Goal: Task Accomplishment & Management: Manage account settings

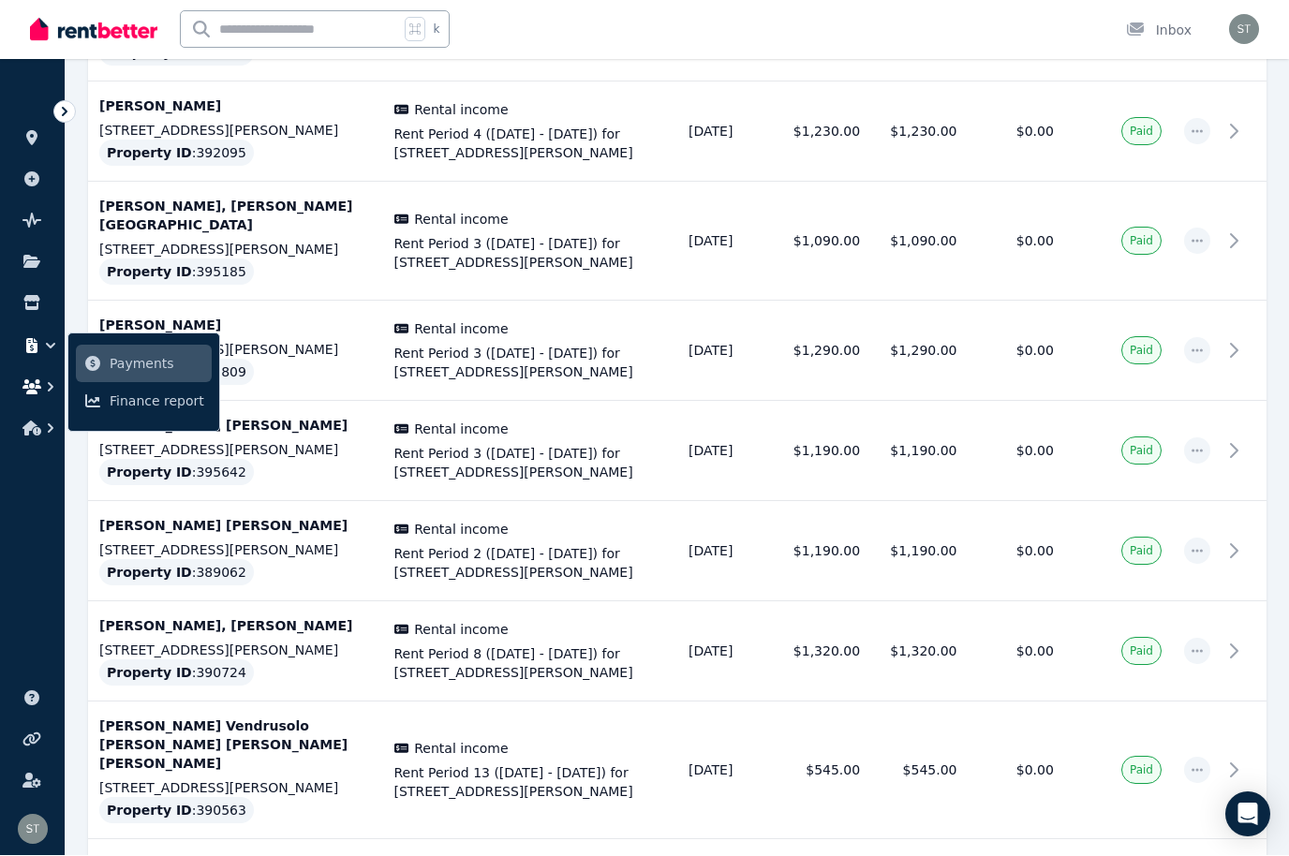
click at [34, 382] on icon "button" at bounding box center [31, 387] width 19 height 15
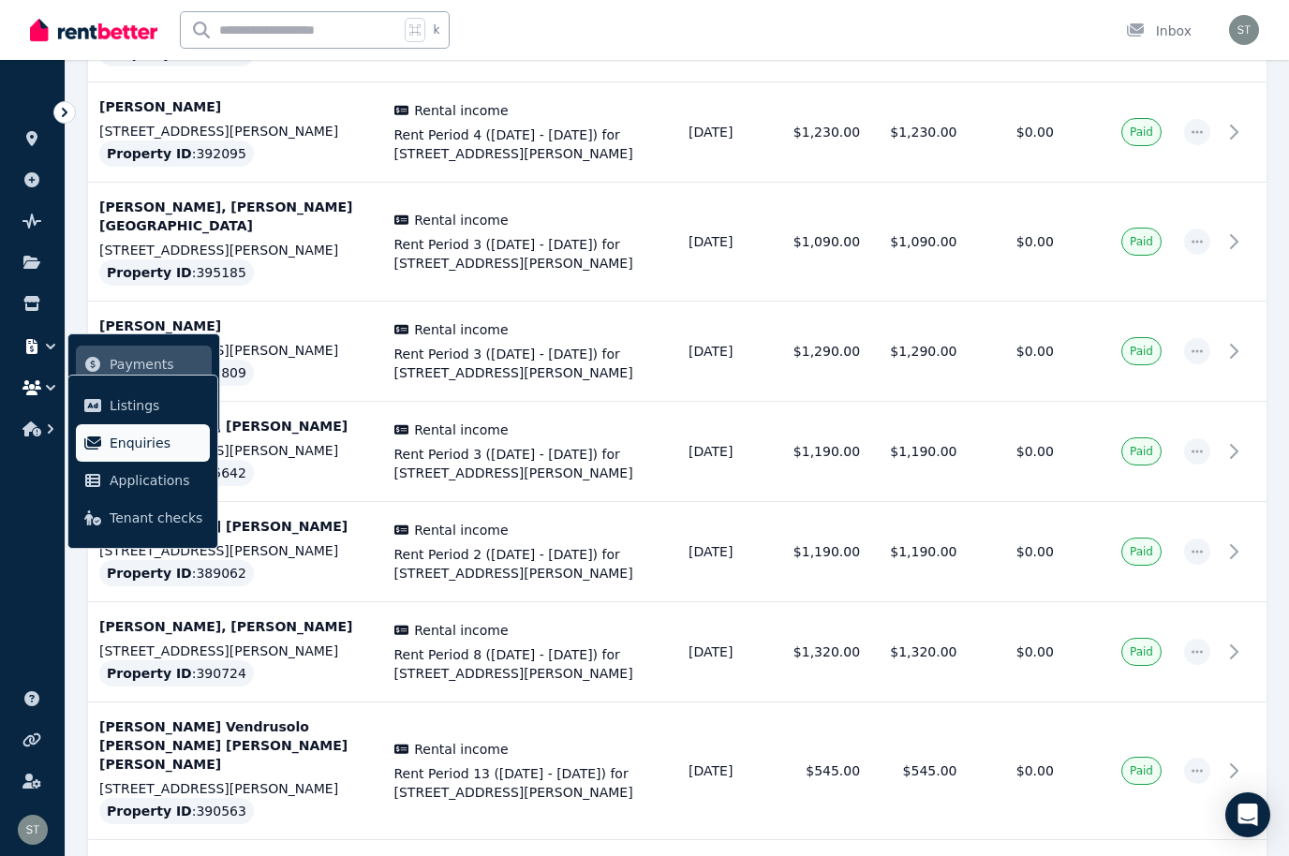
click at [140, 434] on span "Enquiries" at bounding box center [156, 443] width 93 height 22
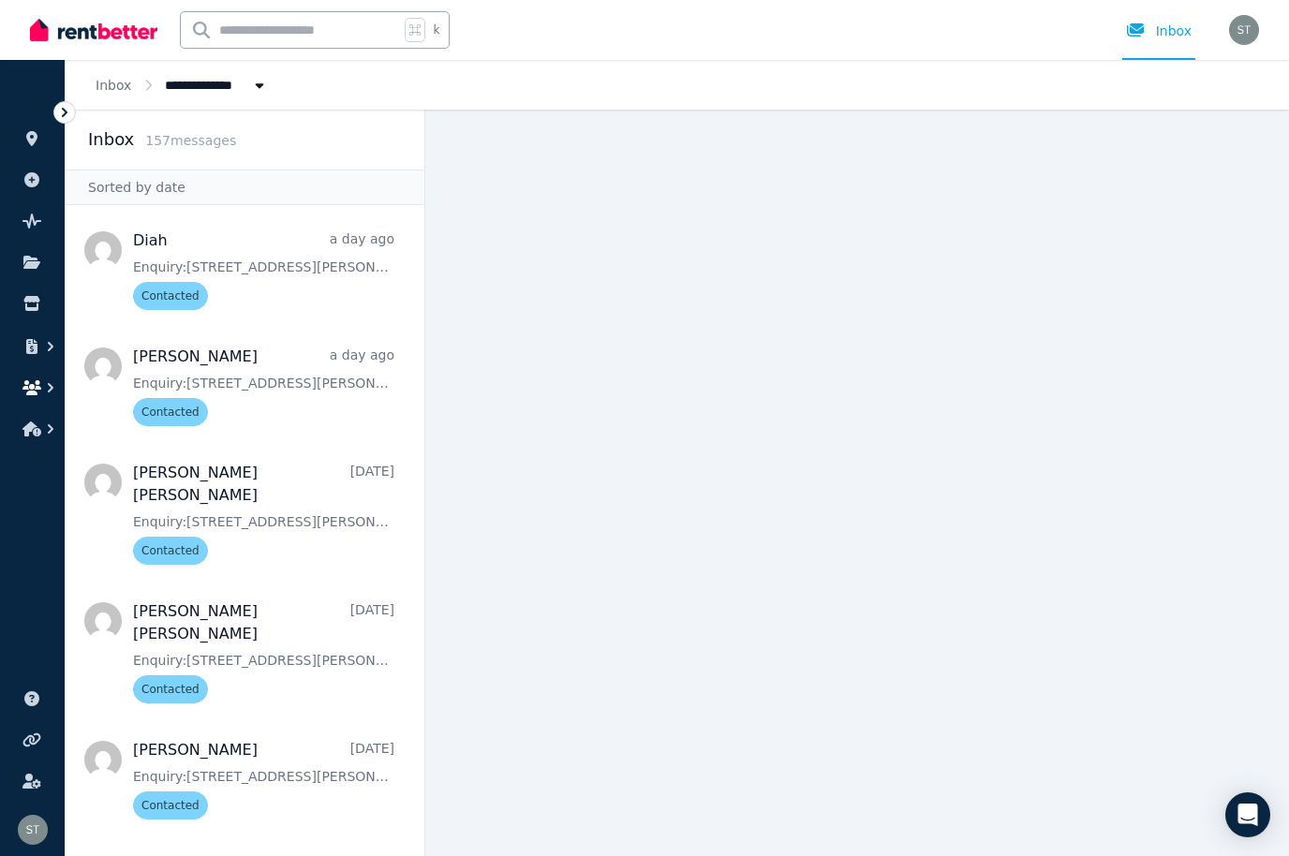
click at [32, 393] on icon "button" at bounding box center [31, 387] width 19 height 15
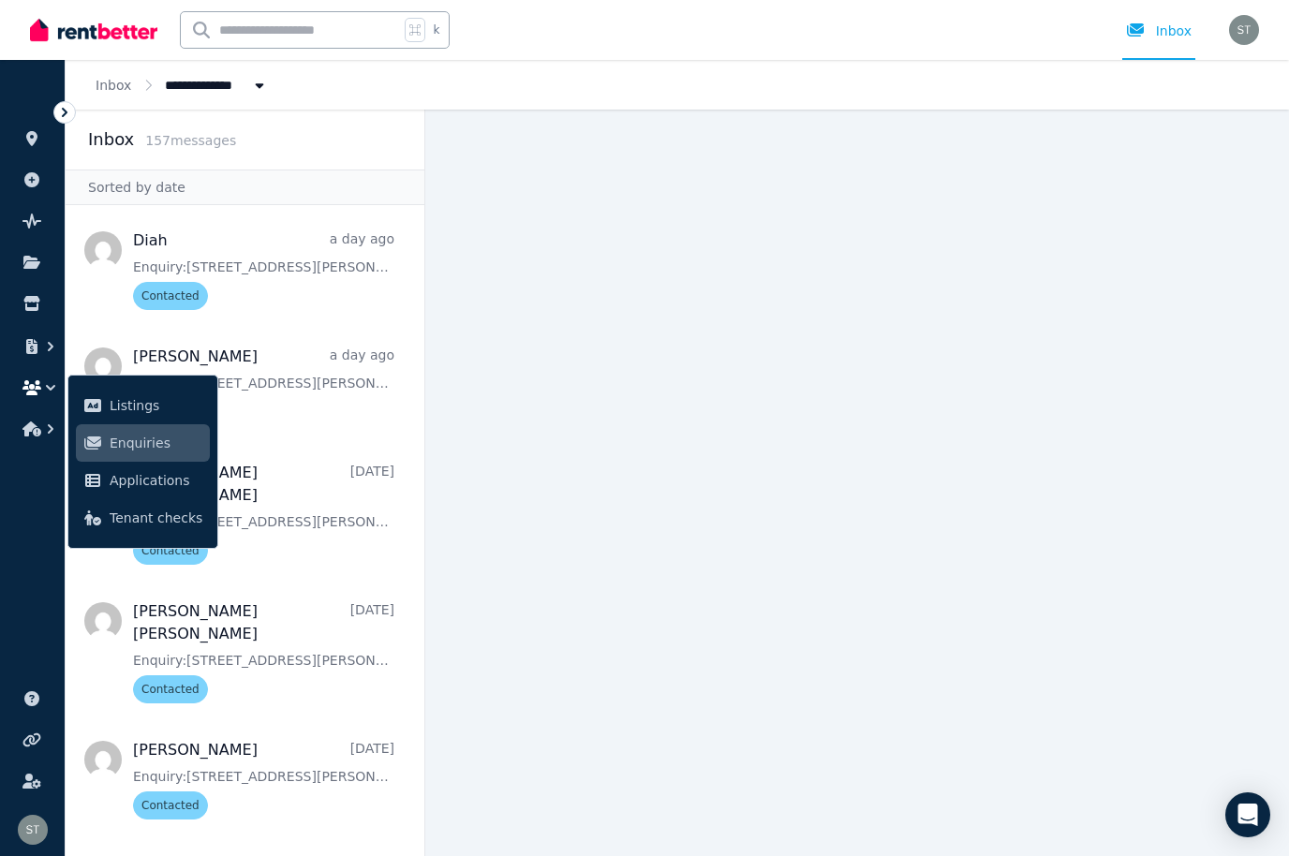
click at [122, 450] on span "Enquiries" at bounding box center [156, 443] width 93 height 22
click at [1142, 603] on main at bounding box center [857, 483] width 864 height 747
click at [32, 353] on icon "button" at bounding box center [31, 346] width 11 height 15
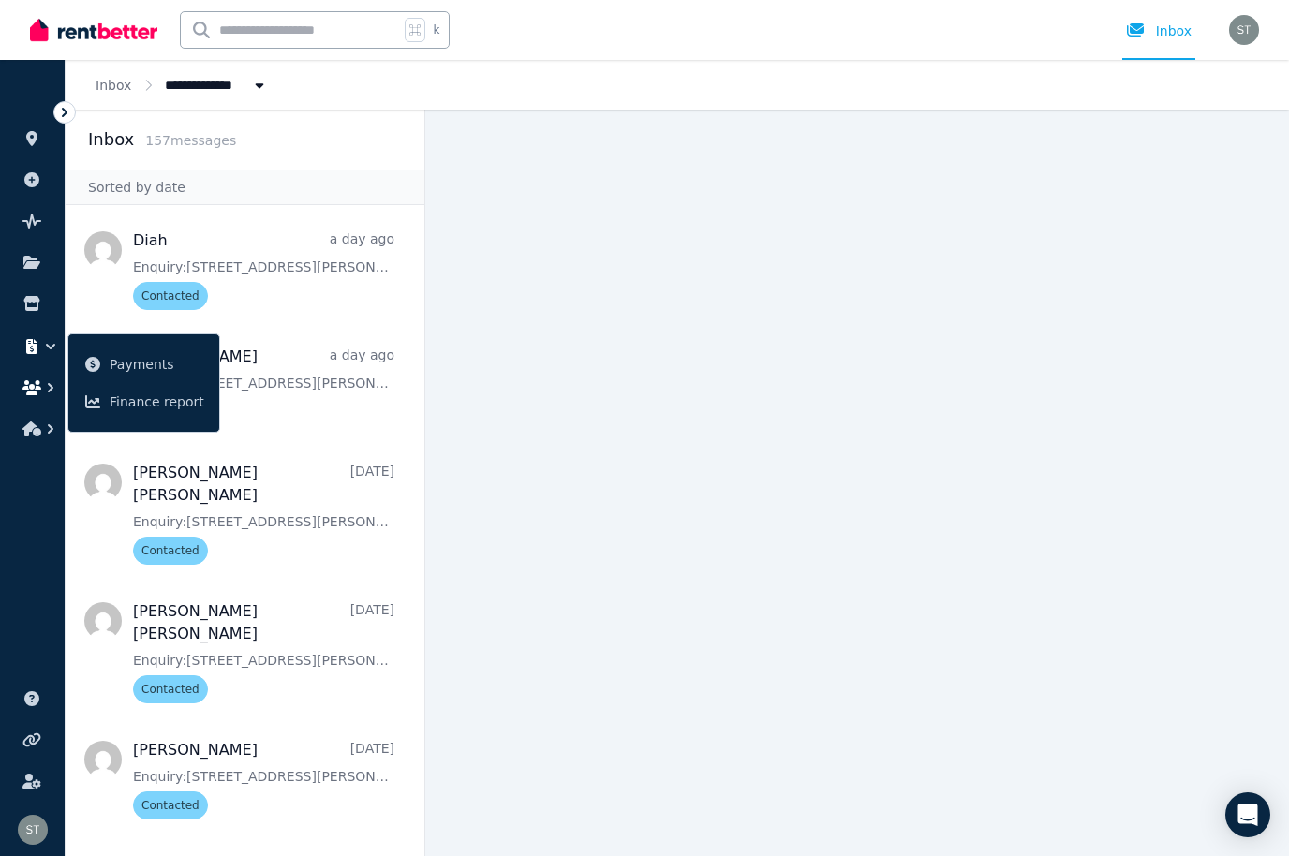
click at [37, 391] on icon "button" at bounding box center [31, 387] width 19 height 15
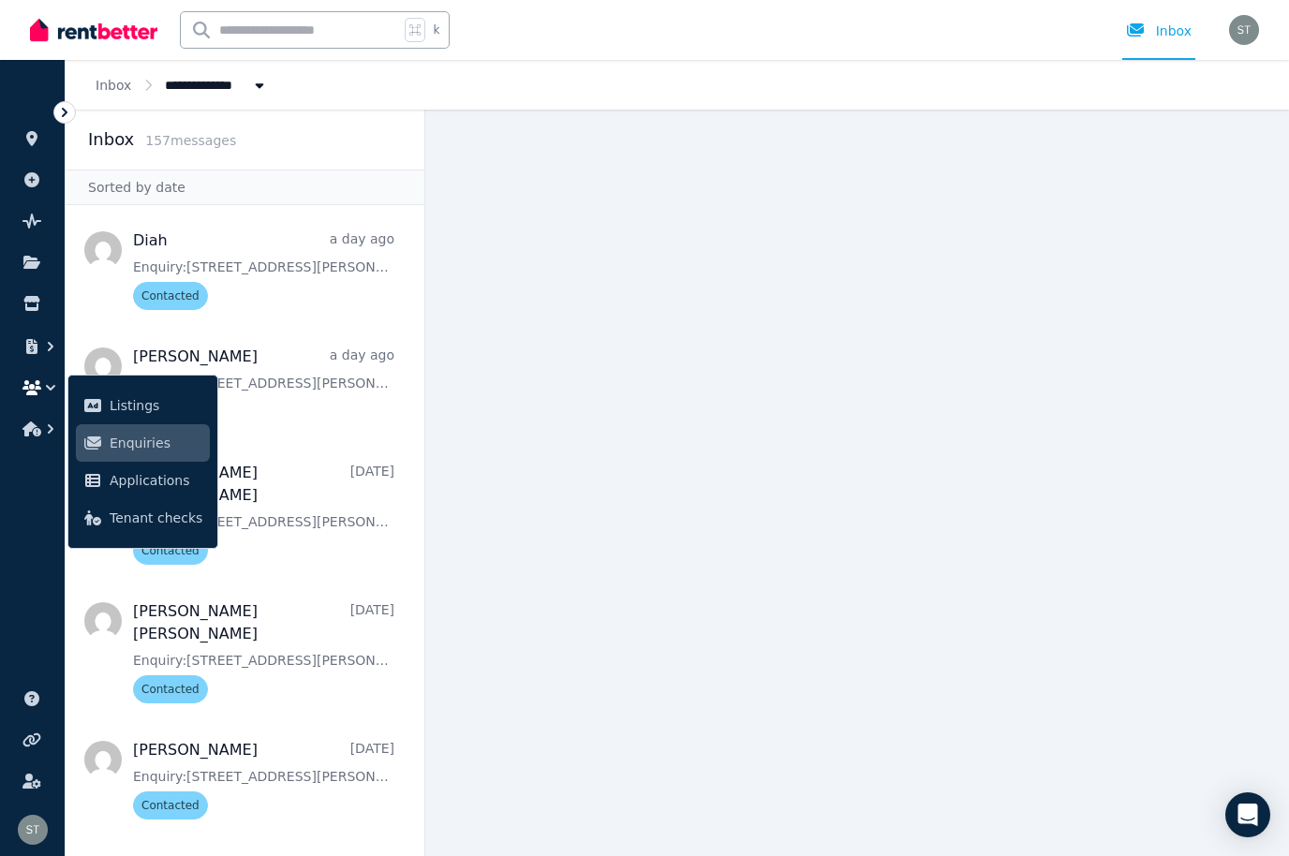
click at [137, 450] on span "Enquiries" at bounding box center [156, 443] width 93 height 22
click at [37, 393] on icon "button" at bounding box center [31, 387] width 19 height 15
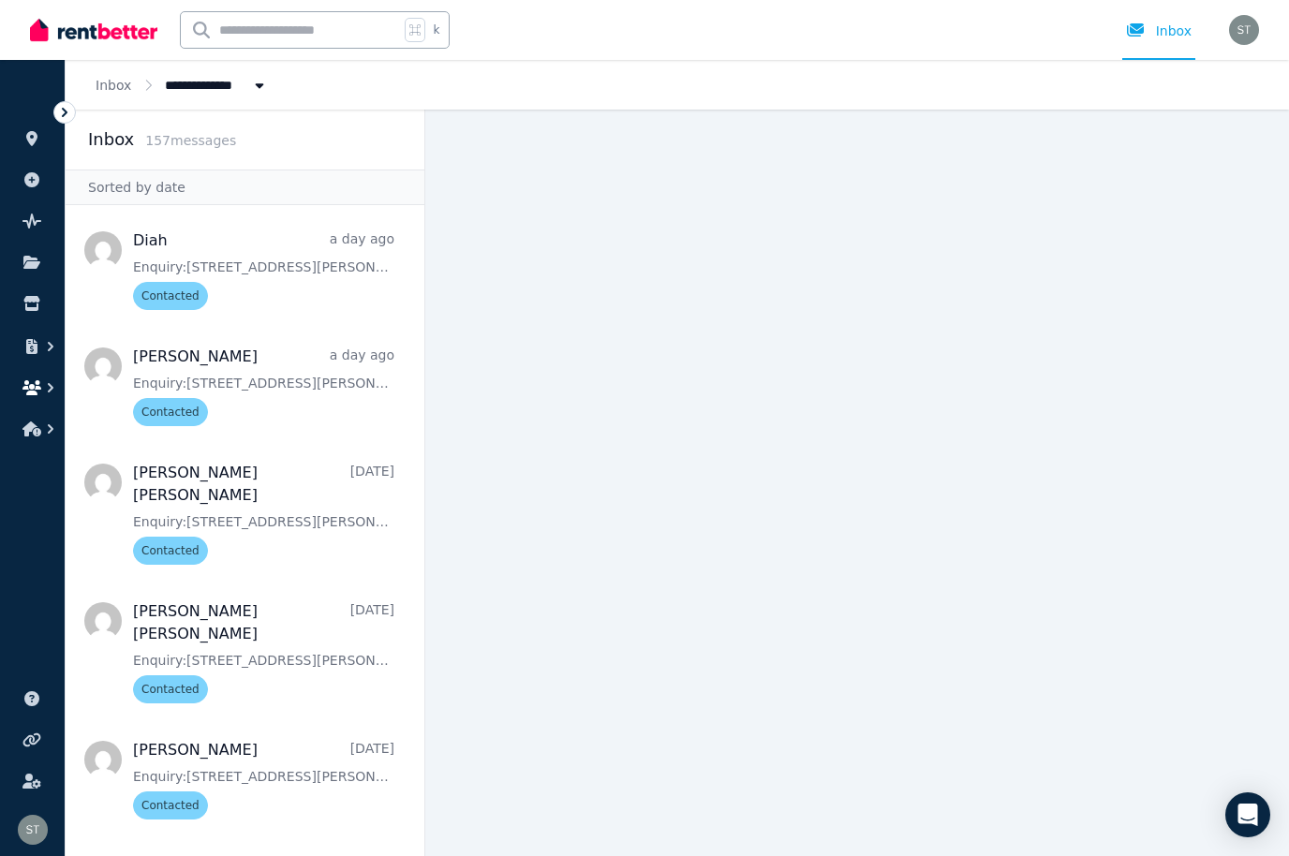
click at [46, 392] on icon "button" at bounding box center [50, 388] width 19 height 19
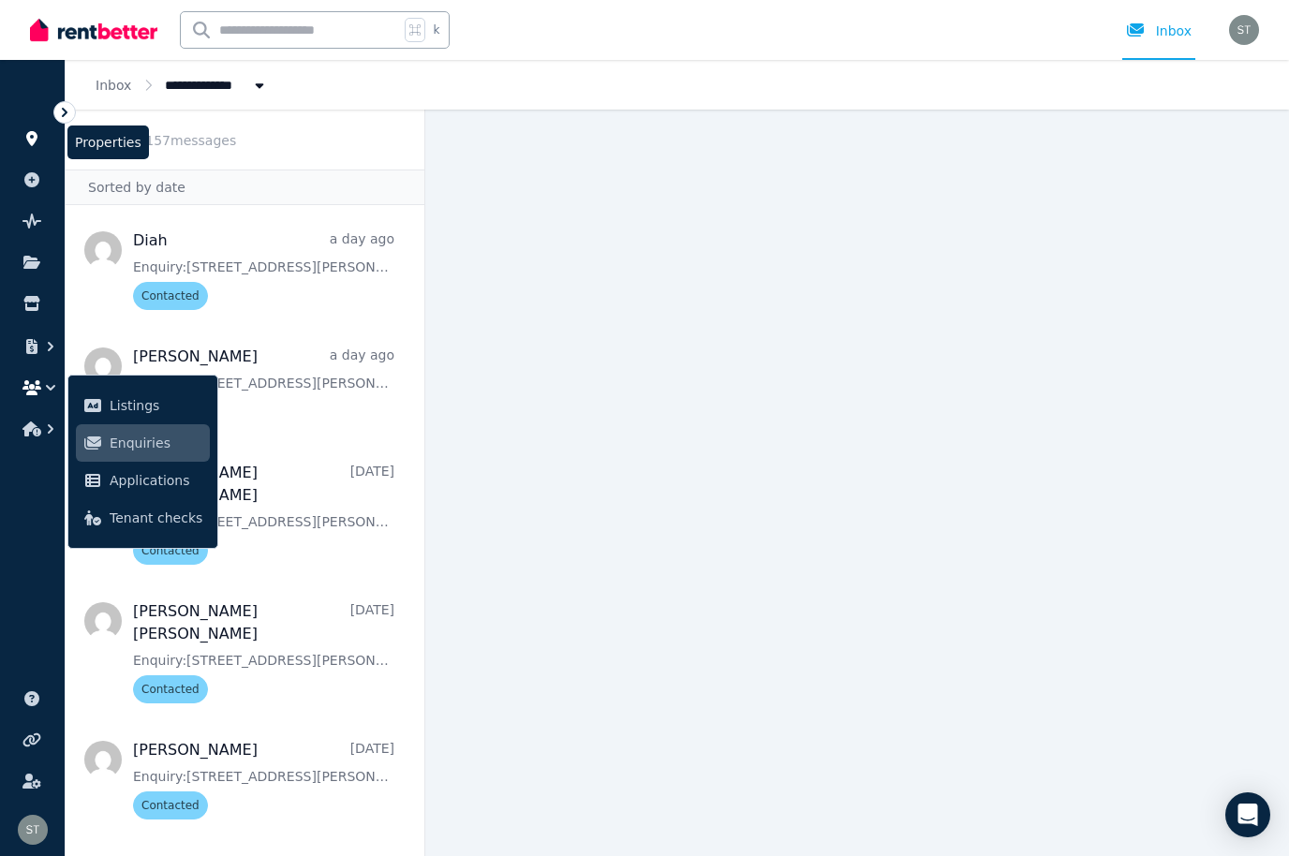
click at [23, 132] on icon at bounding box center [31, 138] width 19 height 15
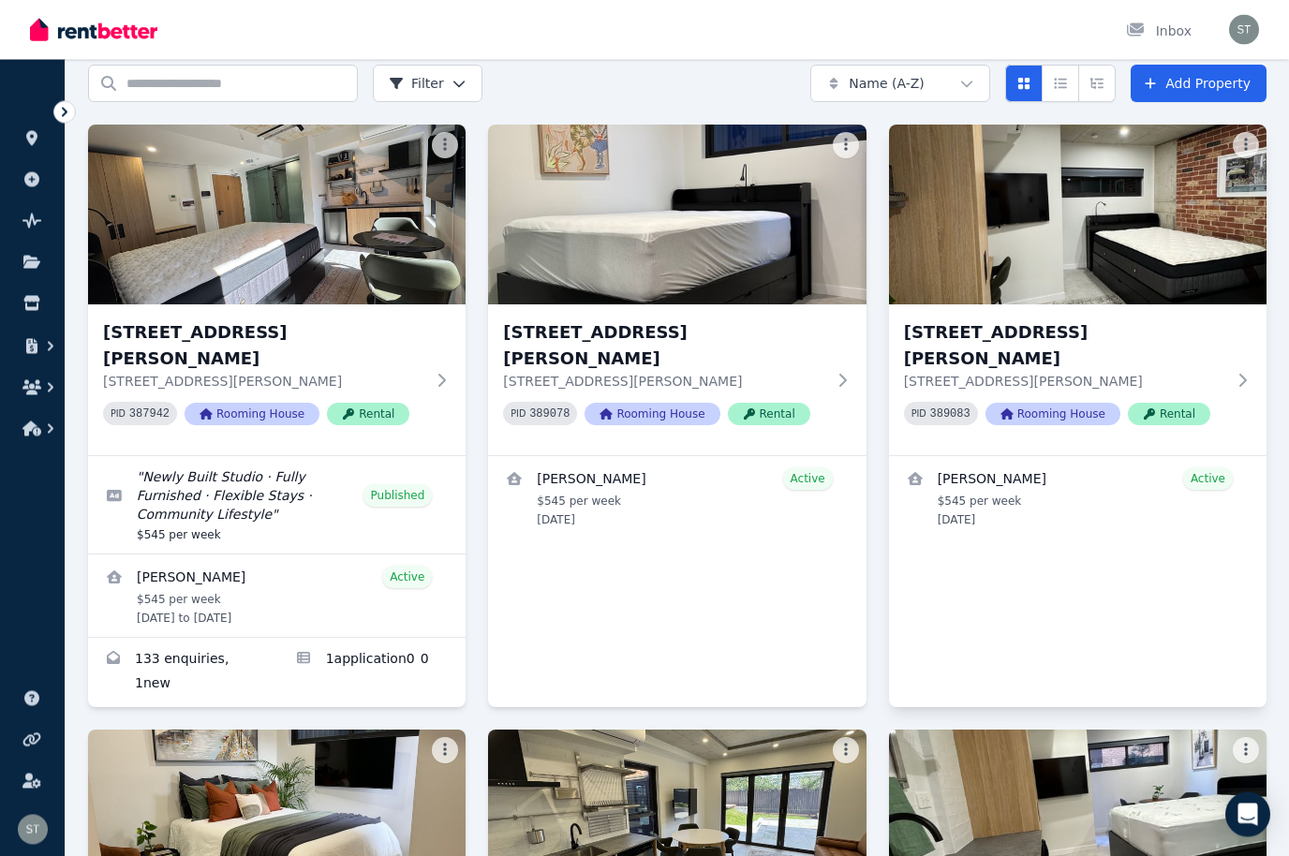
scroll to position [74, 0]
click at [1116, 525] on div "3, [STREET_ADDRESS][PERSON_NAME][PERSON_NAME] PID 389083 Rooming House Rental […" at bounding box center [1078, 416] width 378 height 583
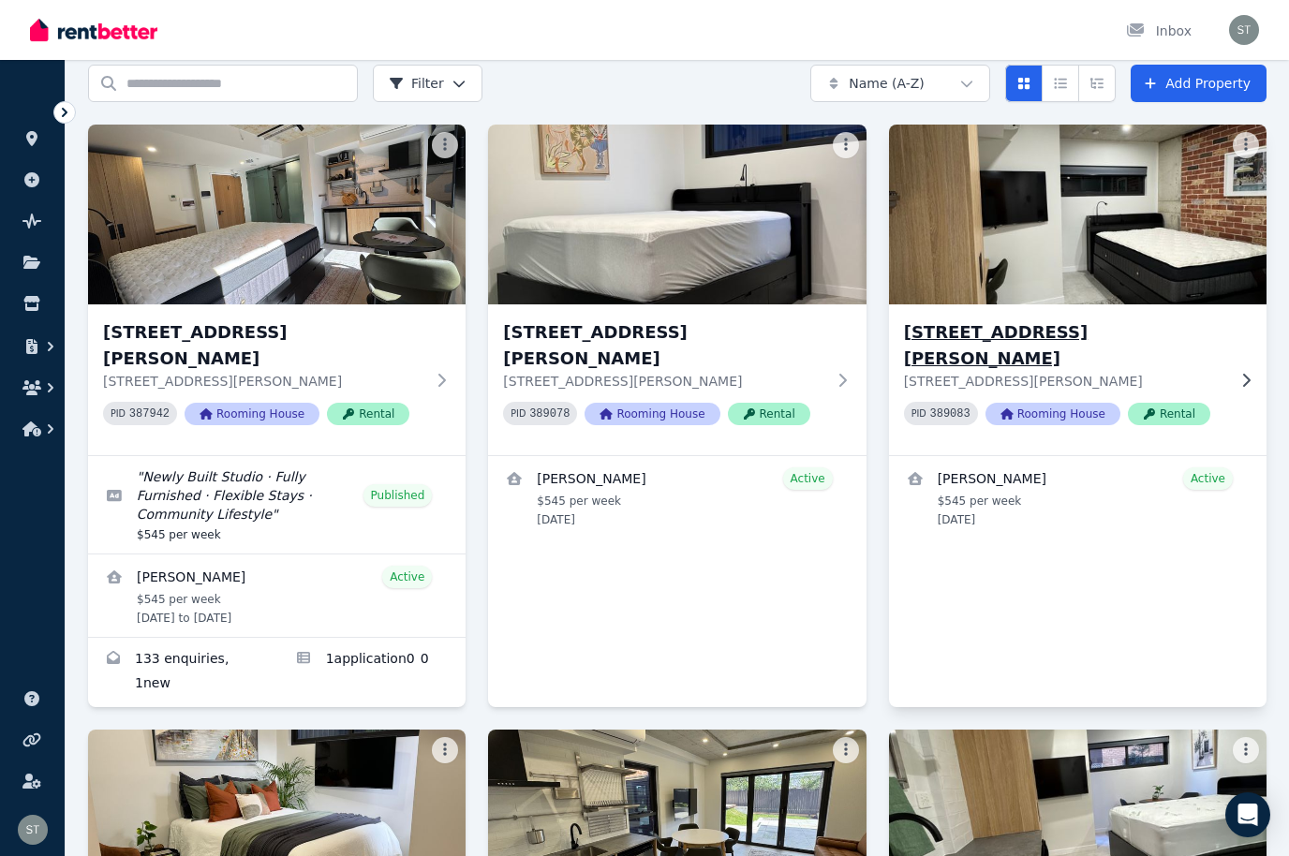
click at [1143, 316] on div "[STREET_ADDRESS][PERSON_NAME][PERSON_NAME] PID 389083 Rooming House Rental" at bounding box center [1078, 379] width 378 height 151
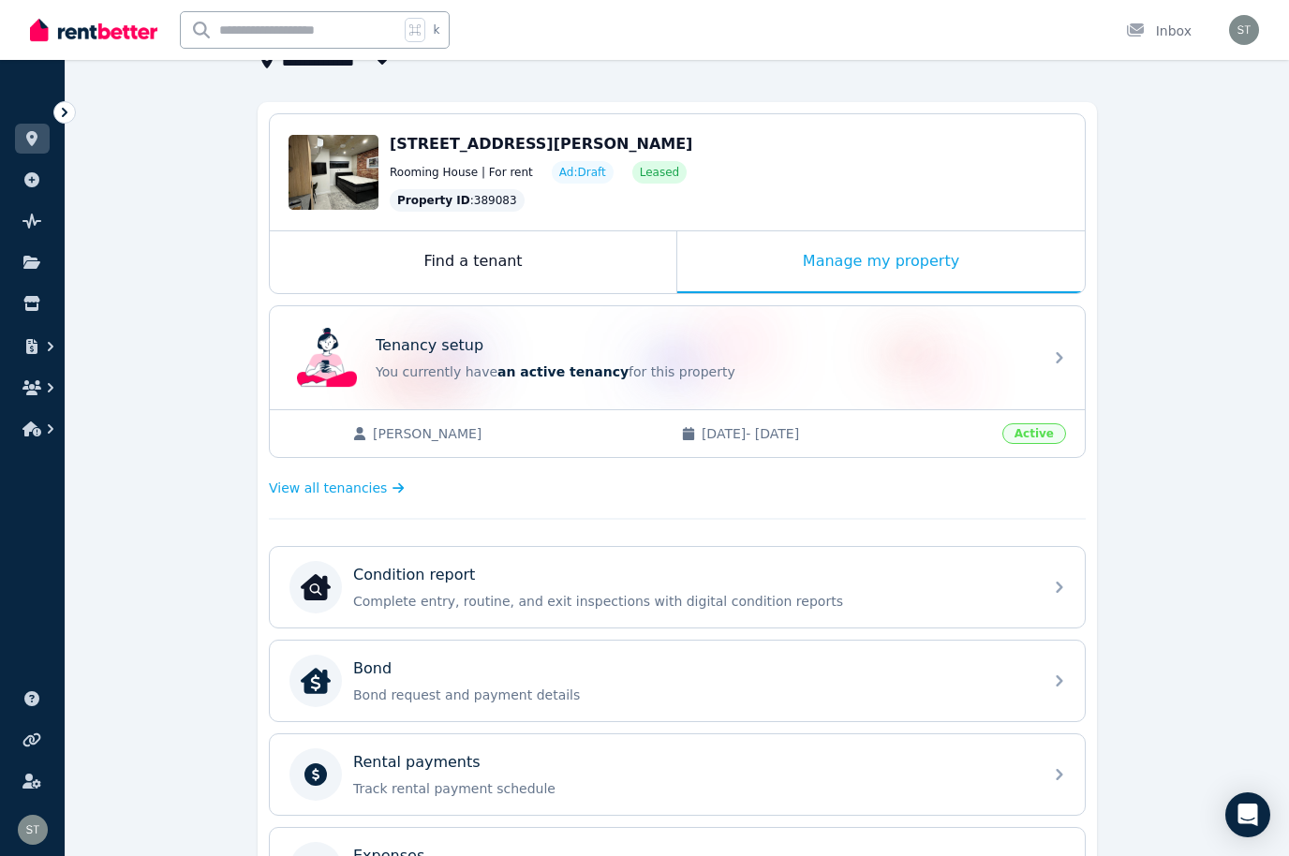
scroll to position [135, 0]
click at [894, 261] on div "Manage my property" at bounding box center [881, 263] width 408 height 62
click at [878, 260] on div "Manage my property" at bounding box center [881, 263] width 408 height 62
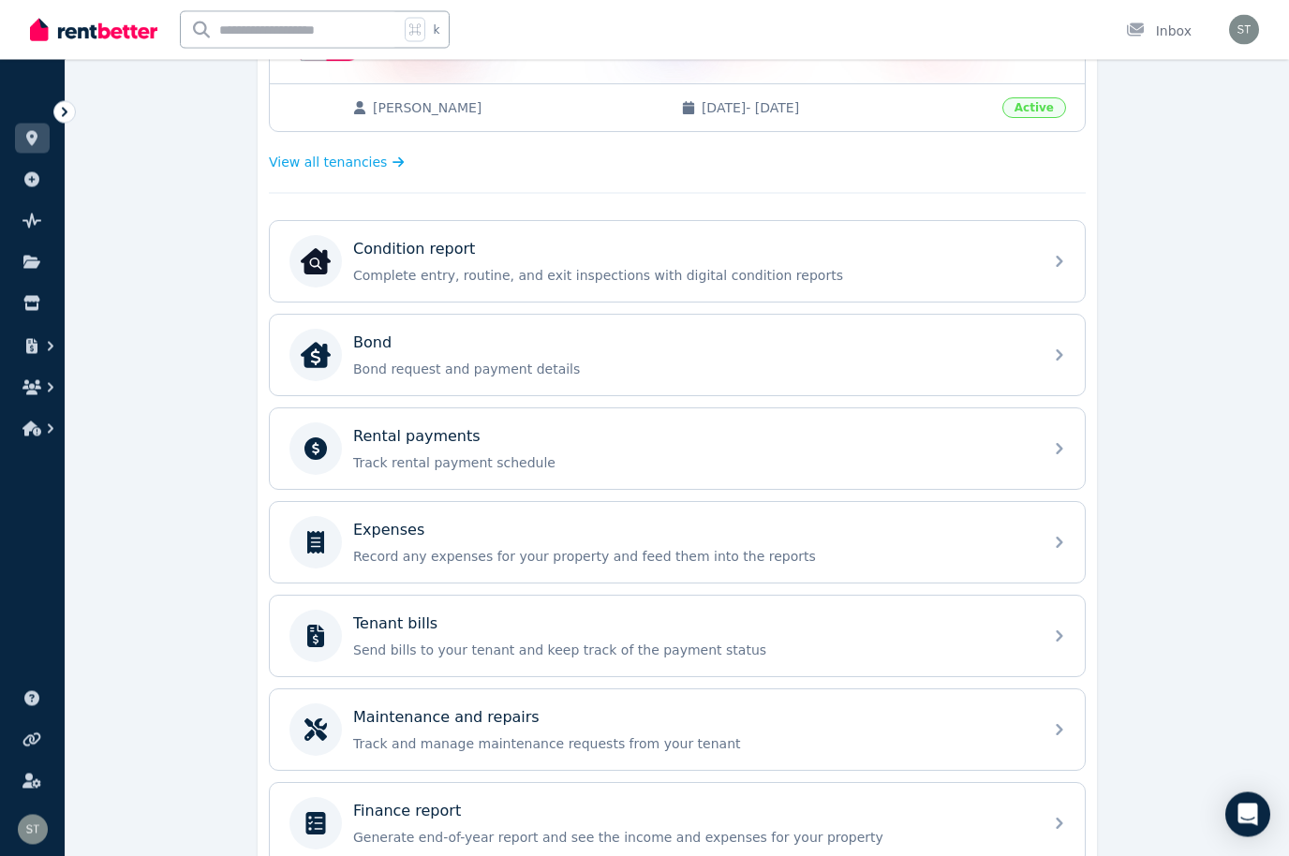
scroll to position [488, 0]
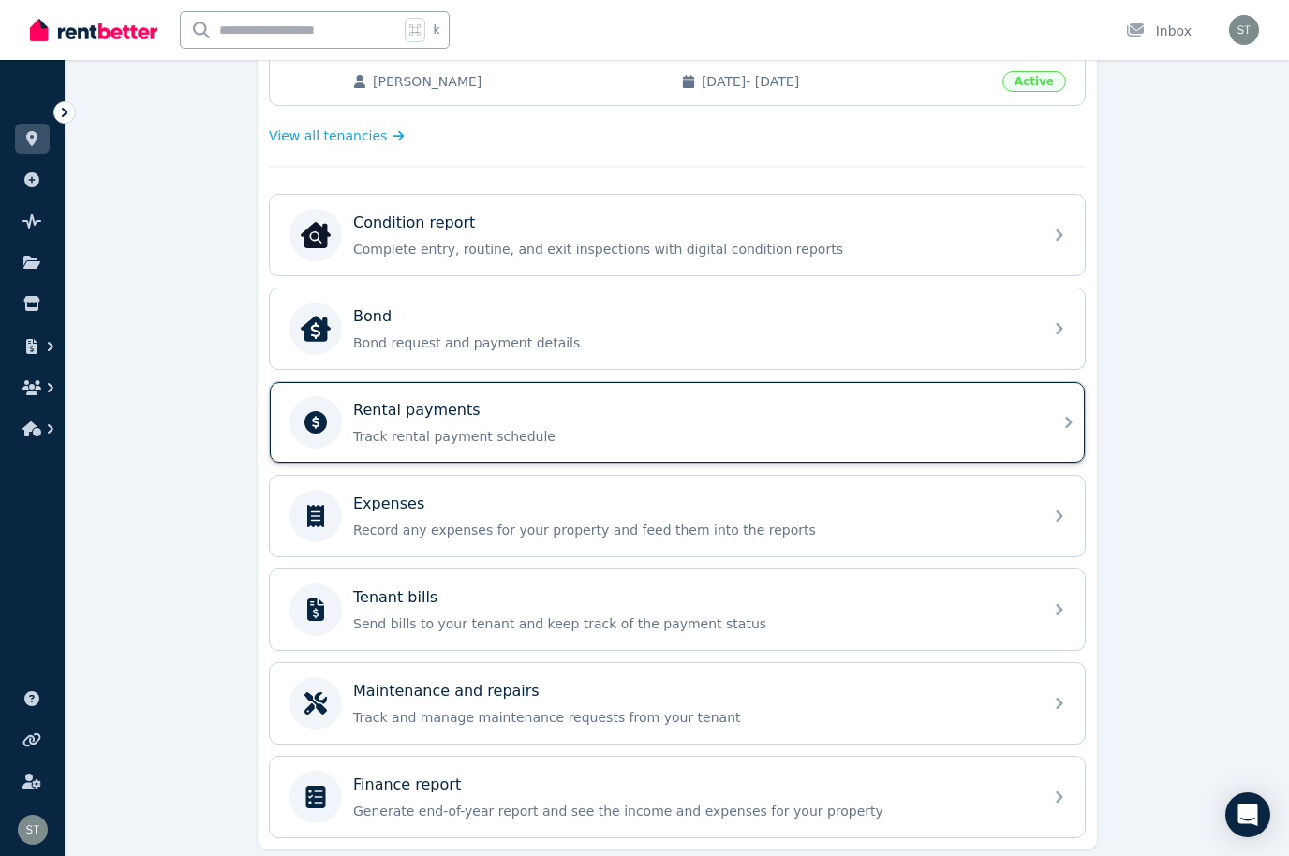
click at [631, 414] on div "Rental payments" at bounding box center [692, 410] width 678 height 22
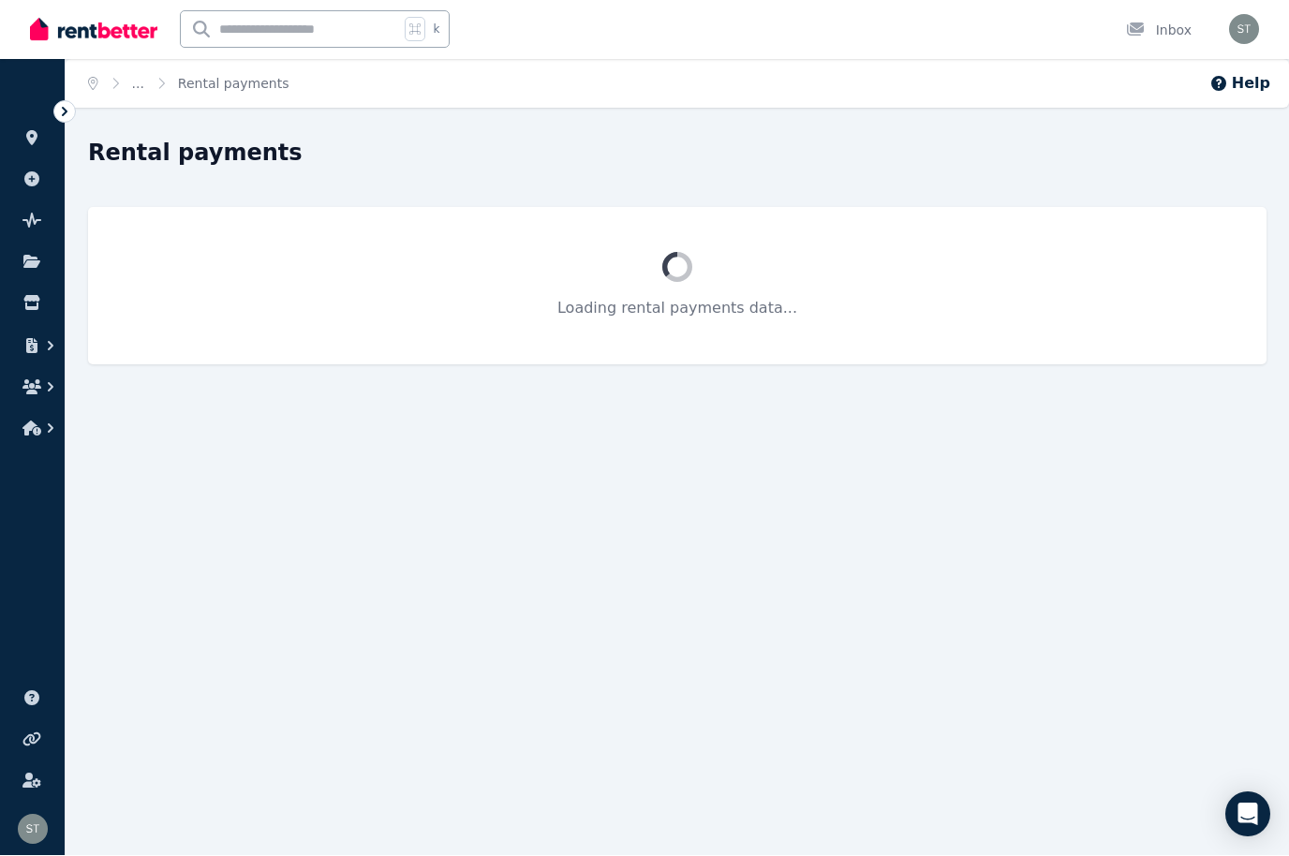
scroll to position [1, 0]
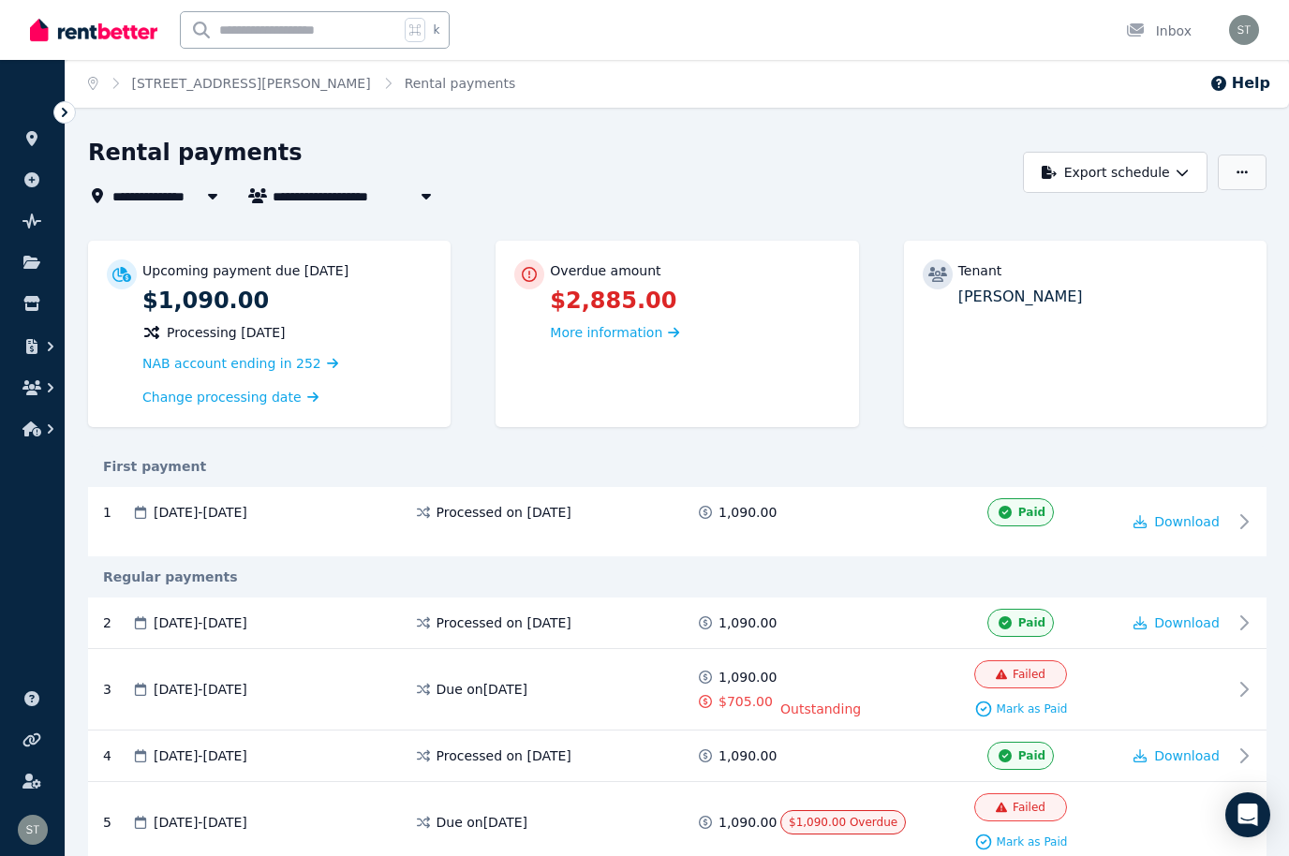
click at [1243, 164] on button "button" at bounding box center [1242, 173] width 49 height 36
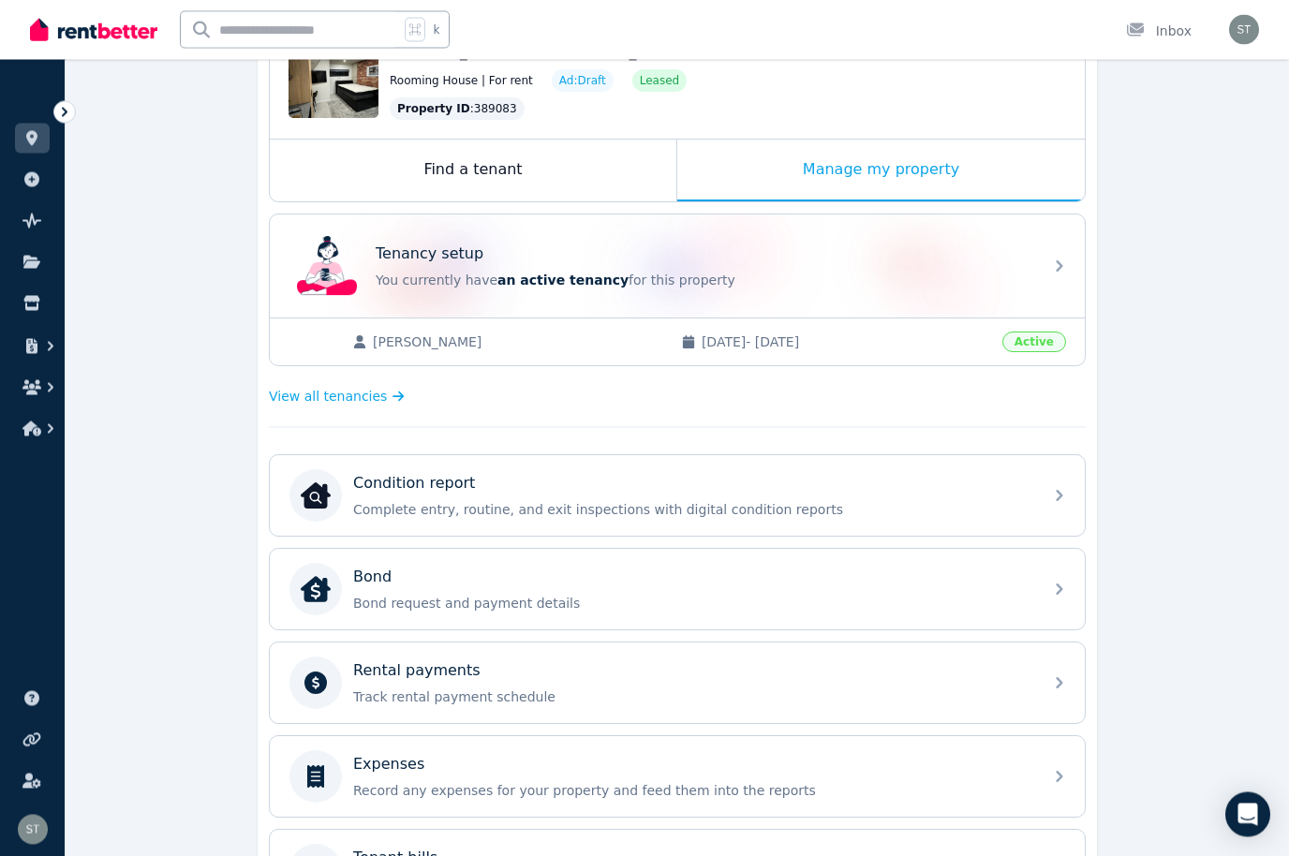
scroll to position [228, 0]
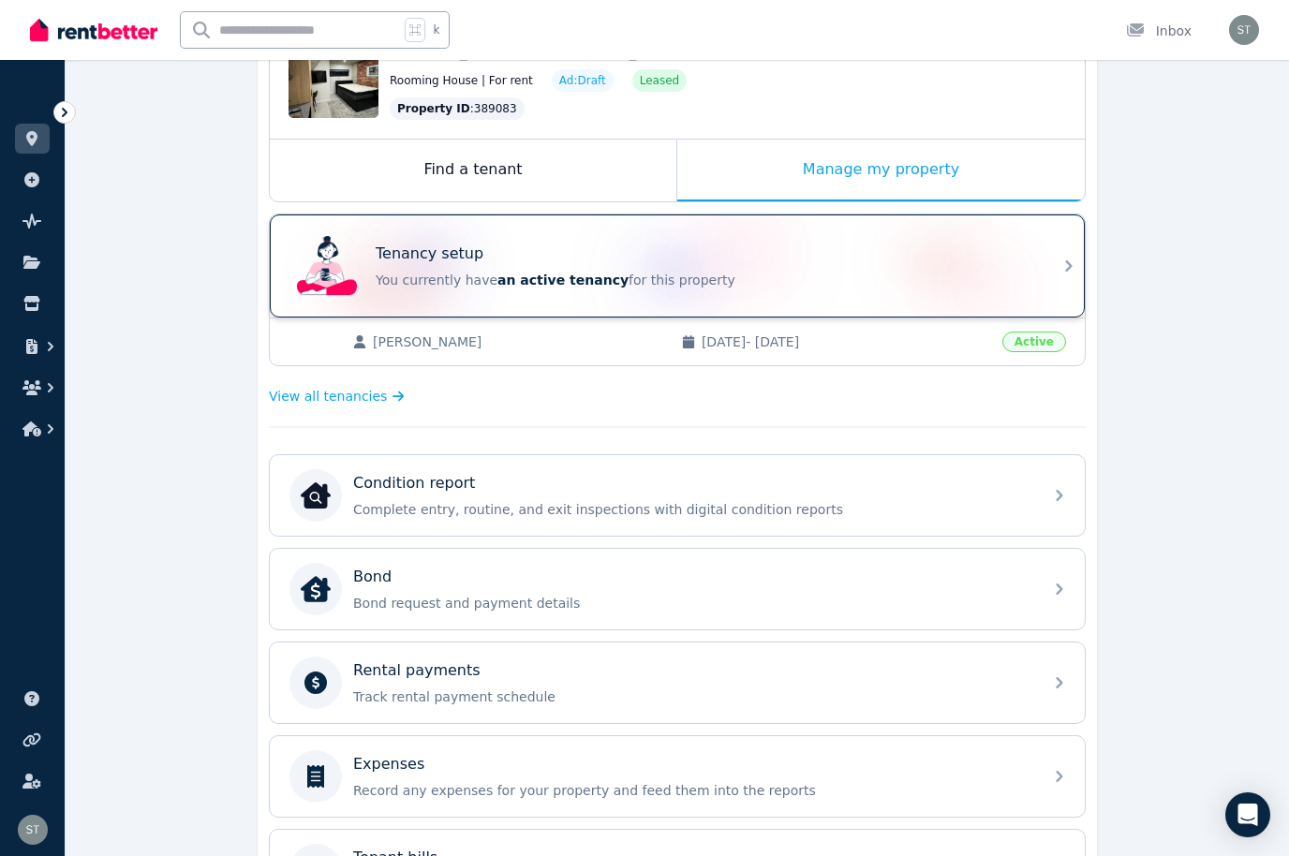
click at [1035, 256] on div "Tenancy setup You currently have an active tenancy for this property" at bounding box center [677, 266] width 815 height 103
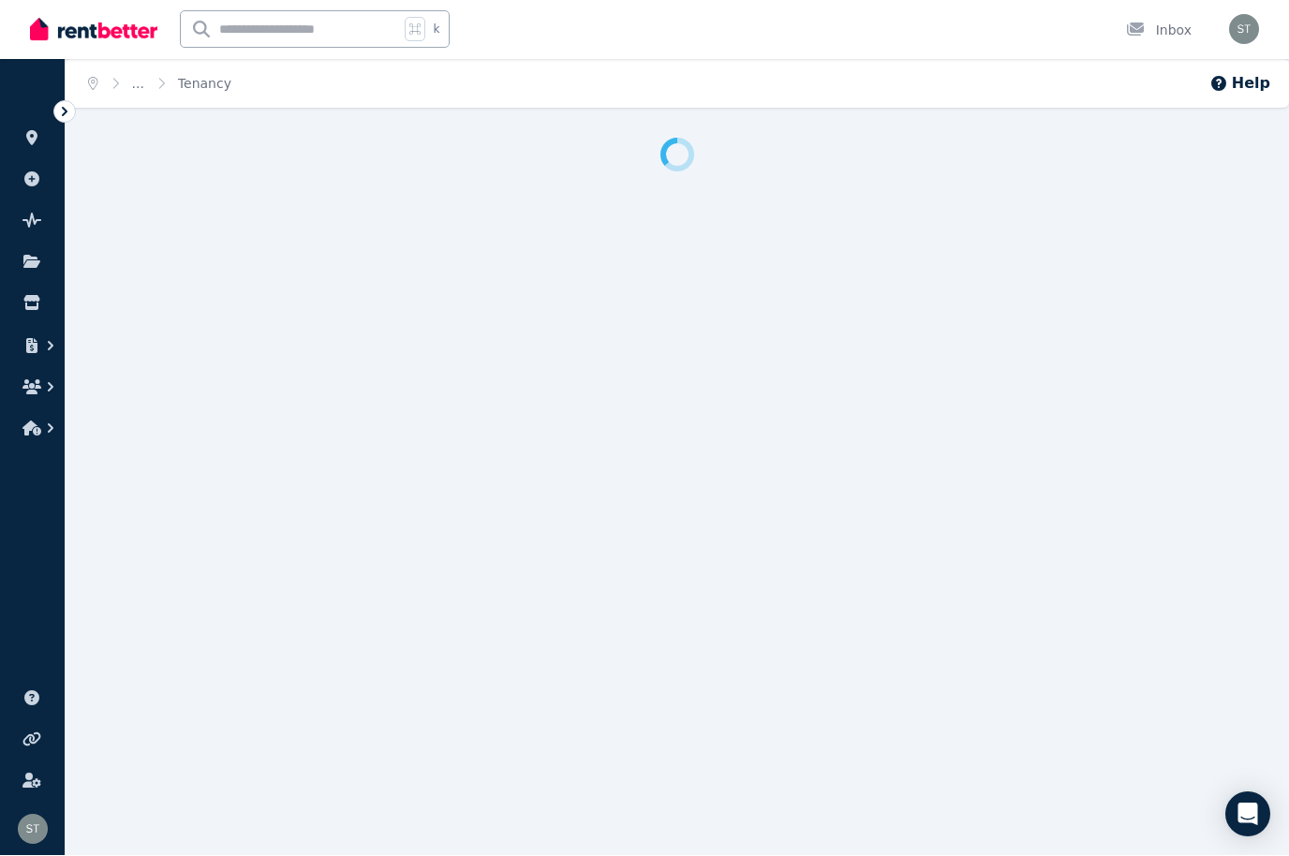
scroll to position [1, 0]
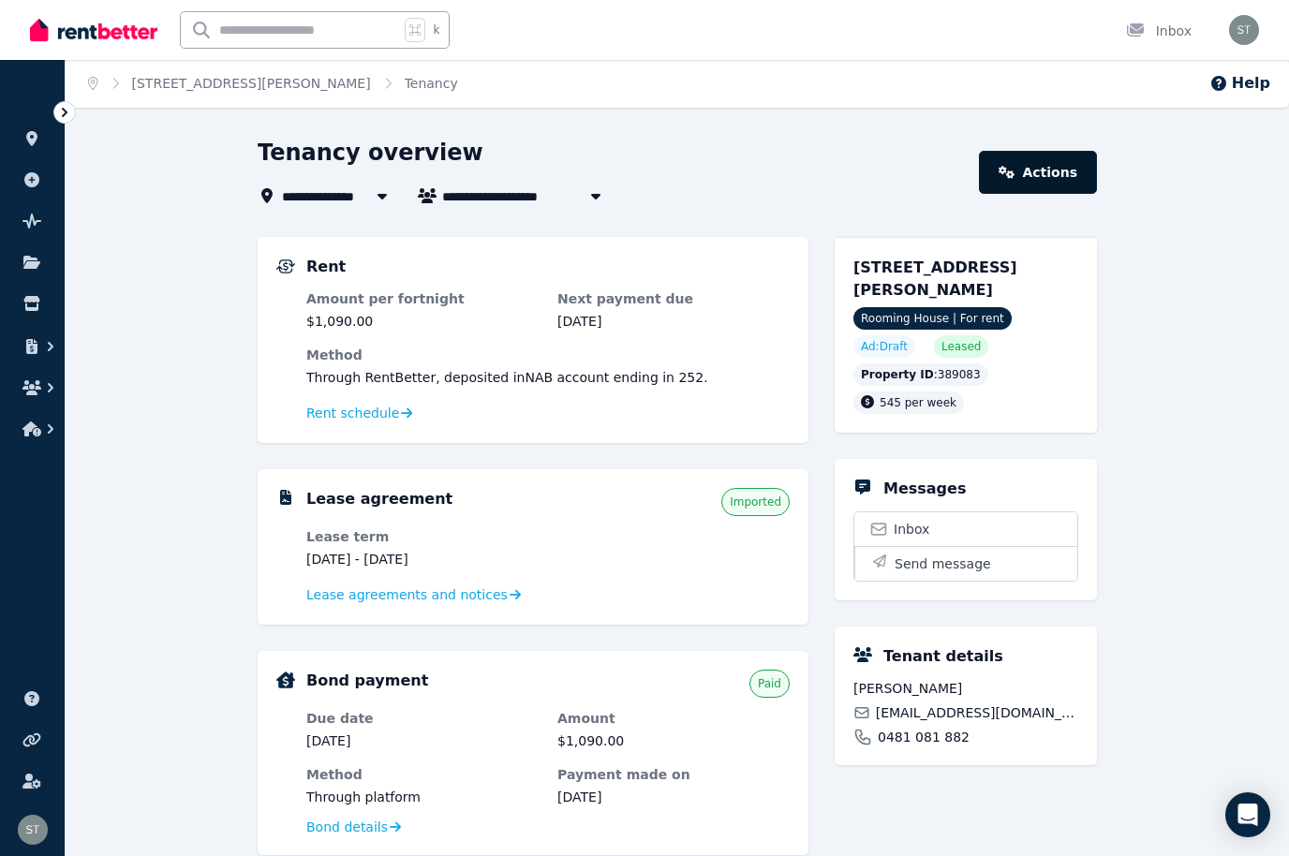
click at [1021, 176] on link "Actions" at bounding box center [1038, 172] width 118 height 43
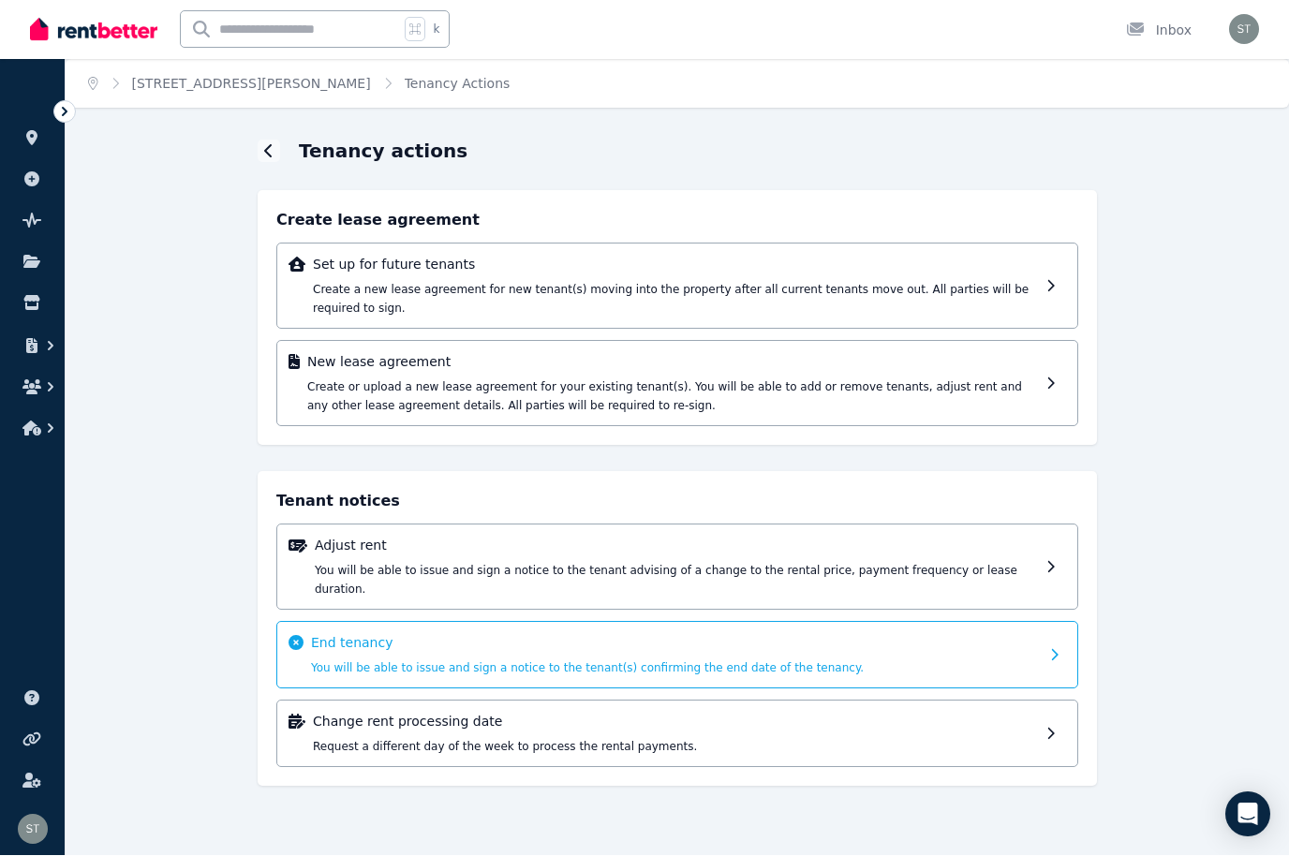
click at [1029, 648] on p "End tenancy" at bounding box center [675, 643] width 728 height 19
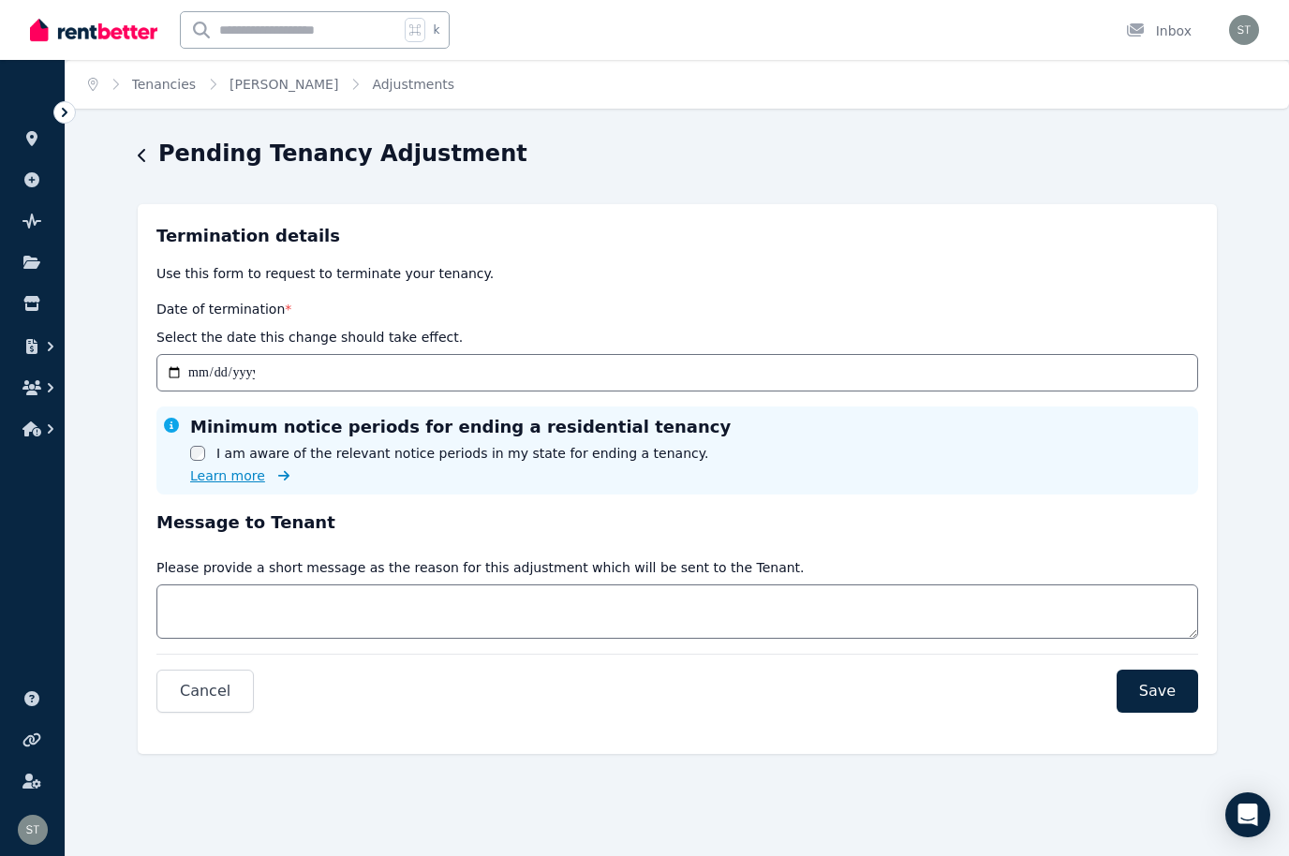
click at [230, 482] on span "Learn more" at bounding box center [227, 476] width 75 height 19
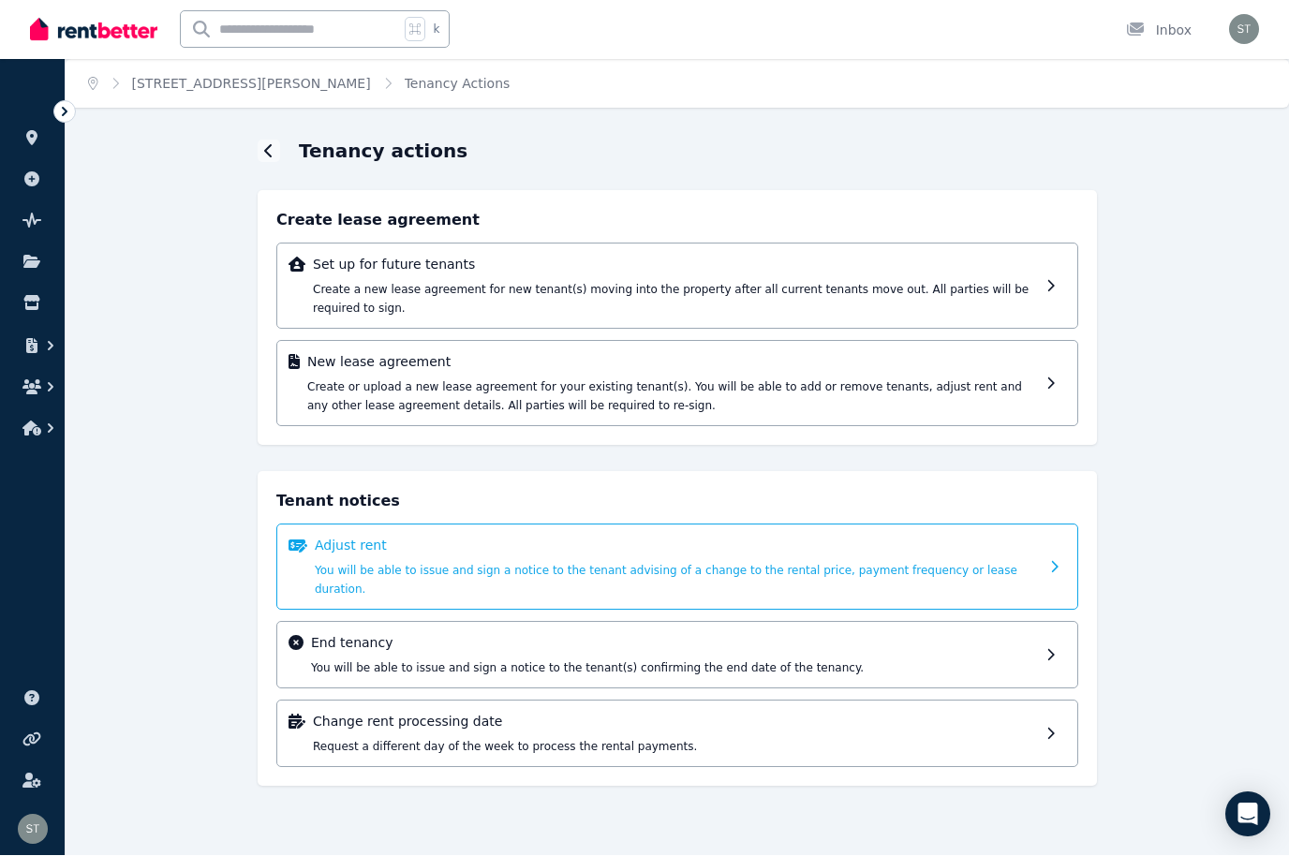
click at [1021, 572] on div "Adjust rent You will be able to issue and sign a notice to the tenant advising …" at bounding box center [677, 568] width 724 height 62
select select "**********"
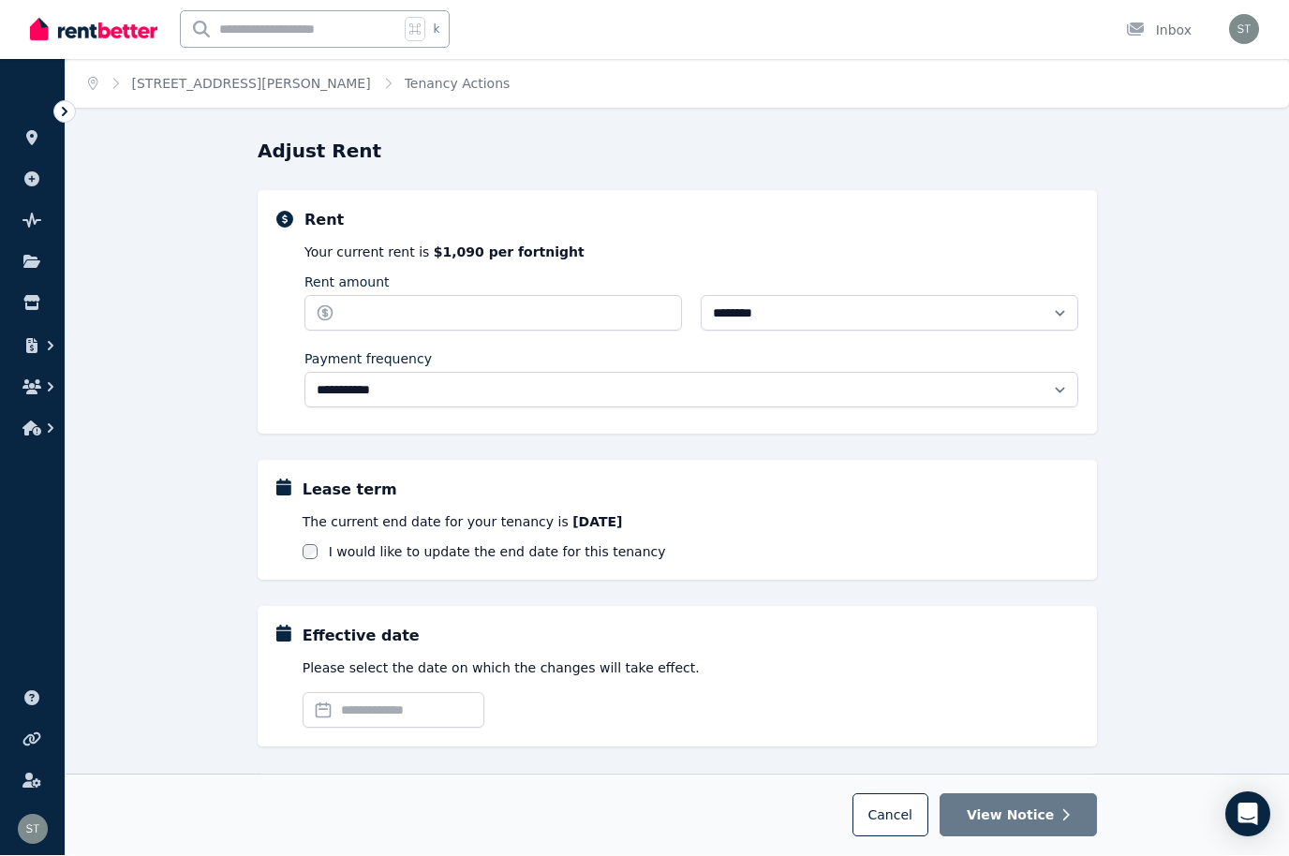
scroll to position [1, 0]
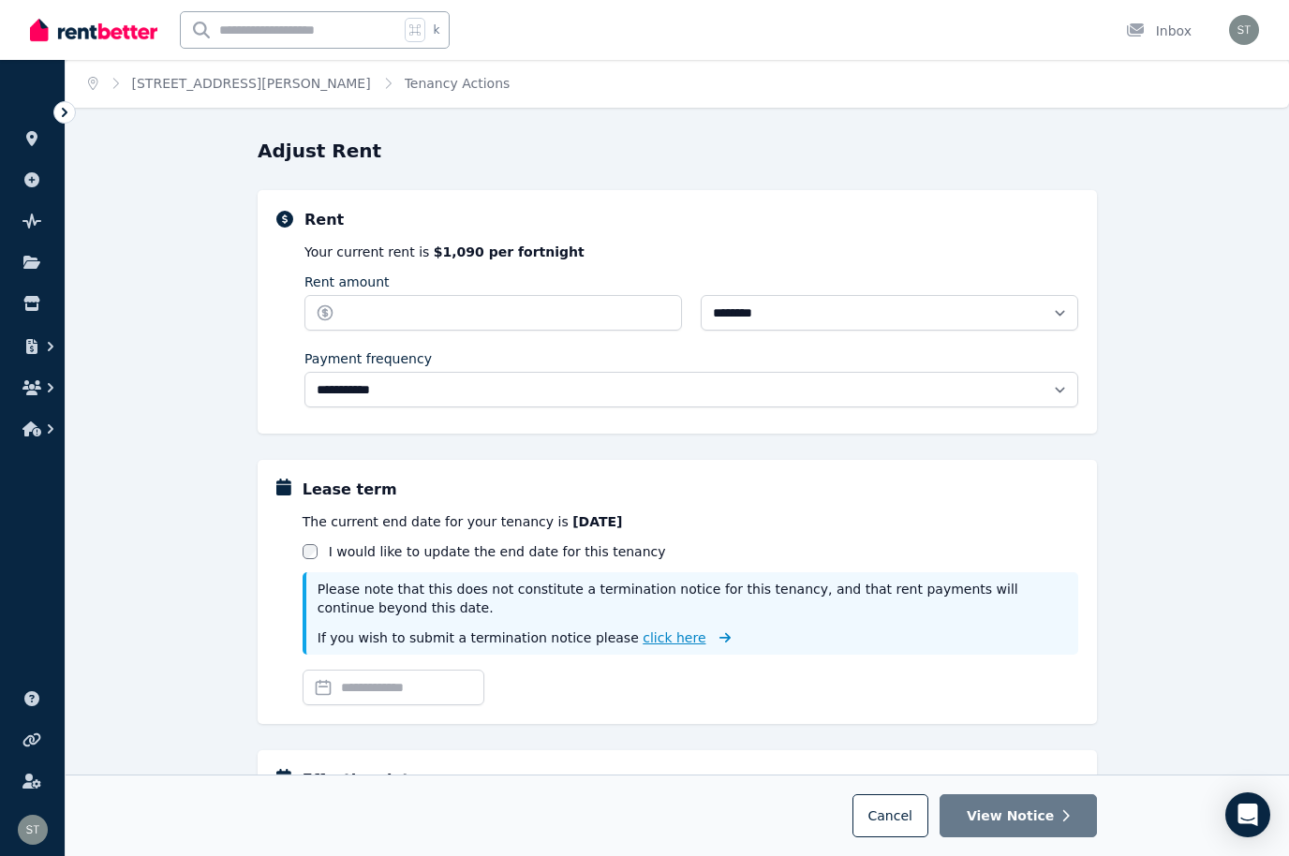
click at [657, 643] on span "click here" at bounding box center [674, 638] width 63 height 15
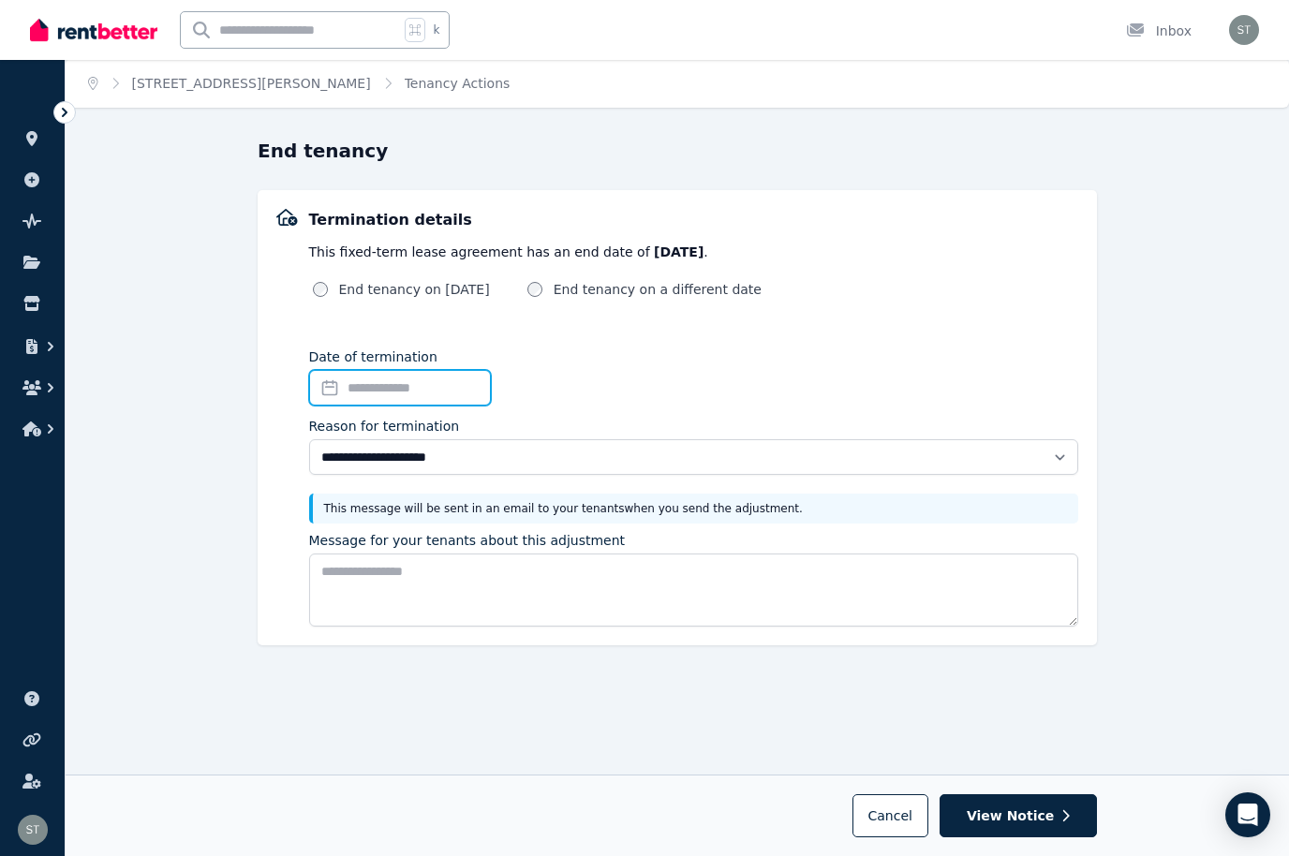
click at [429, 388] on input "Date of termination" at bounding box center [400, 388] width 182 height 36
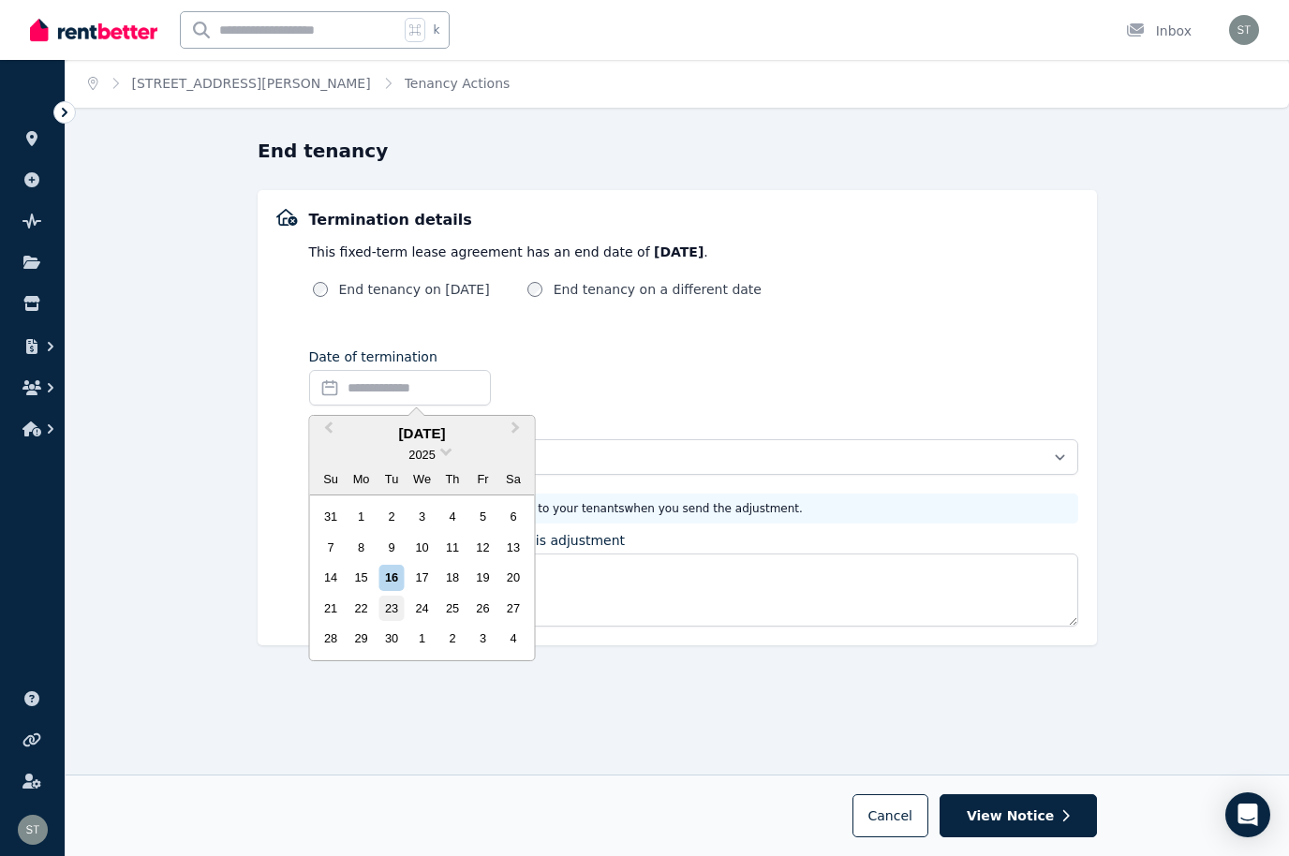
click at [393, 602] on div "23" at bounding box center [391, 608] width 25 height 25
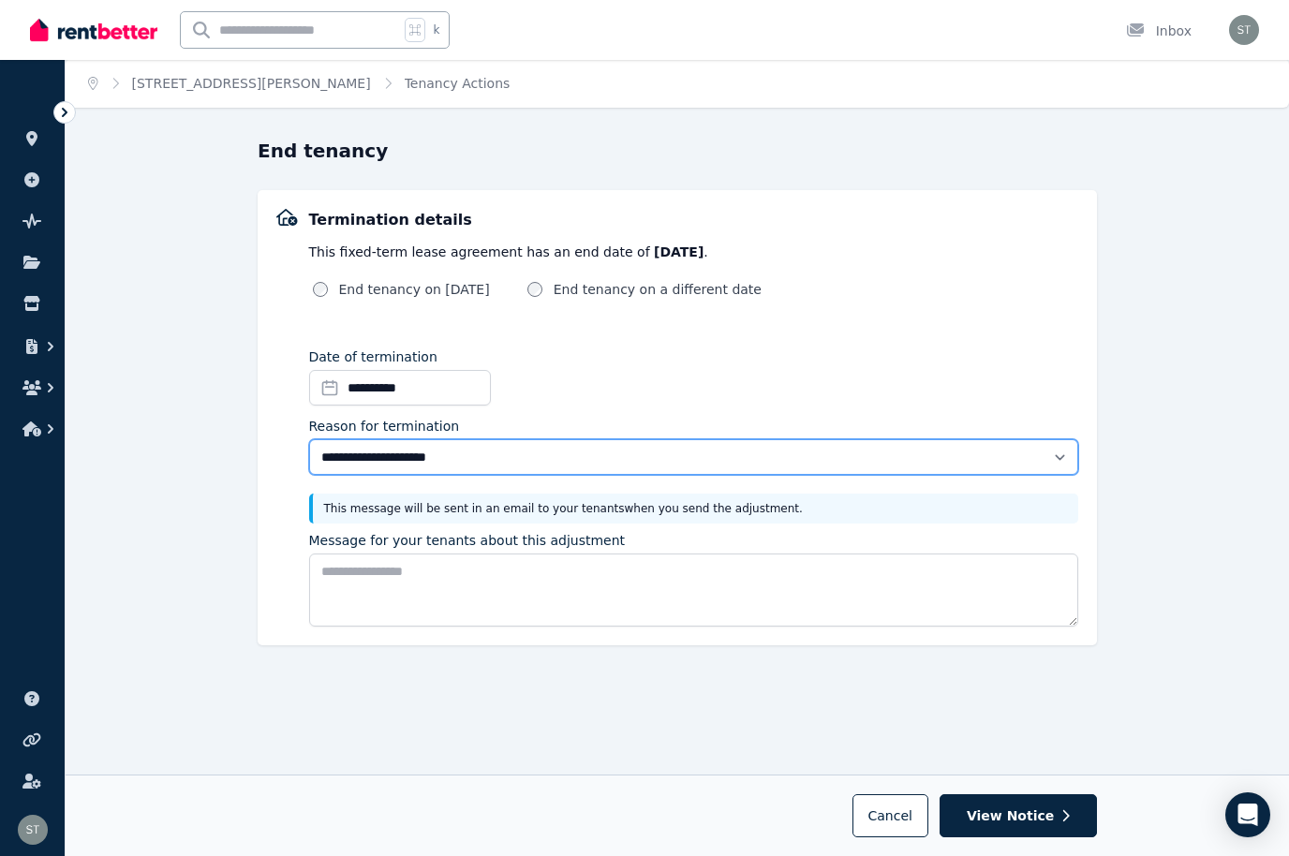
click at [1076, 445] on select "**********" at bounding box center [694, 457] width 770 height 36
select select "**********"
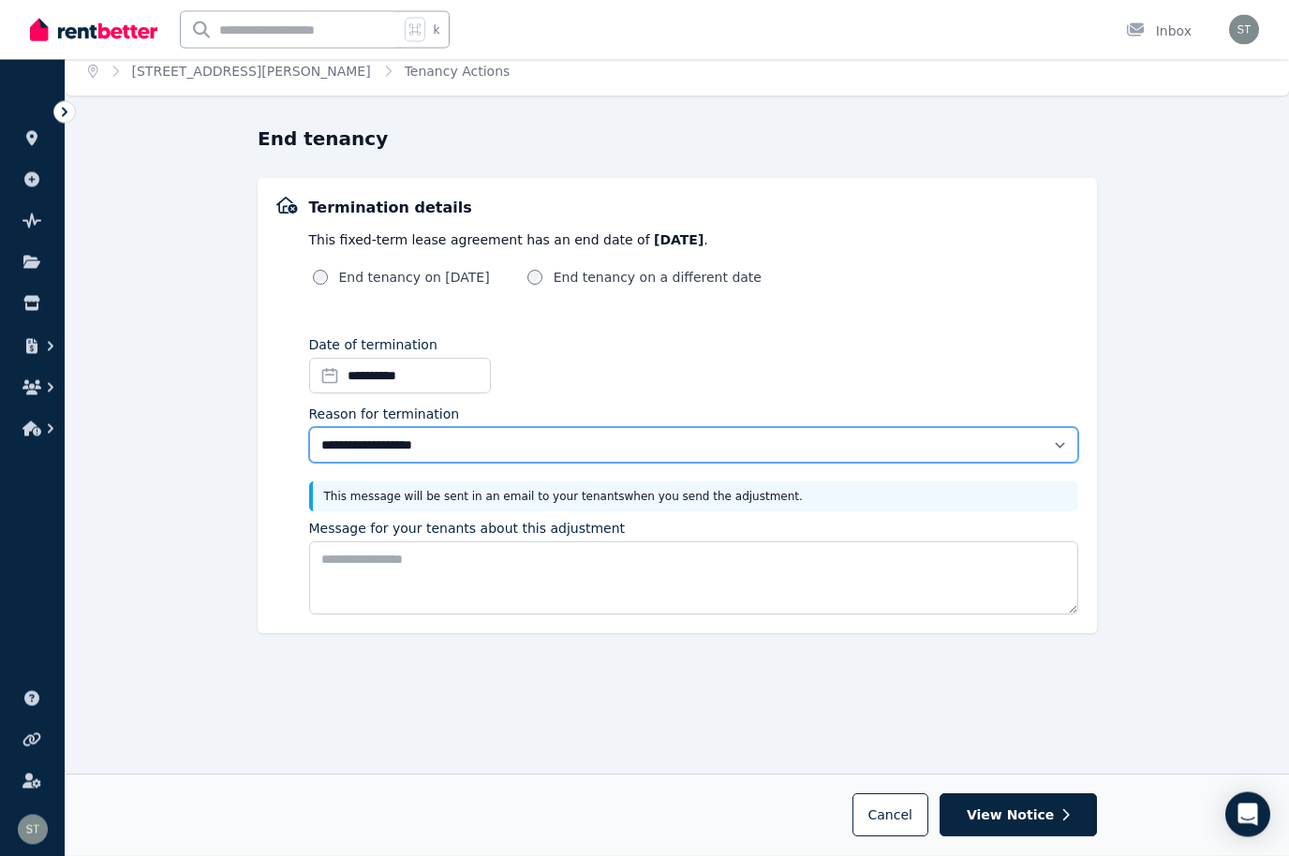
scroll to position [17, 0]
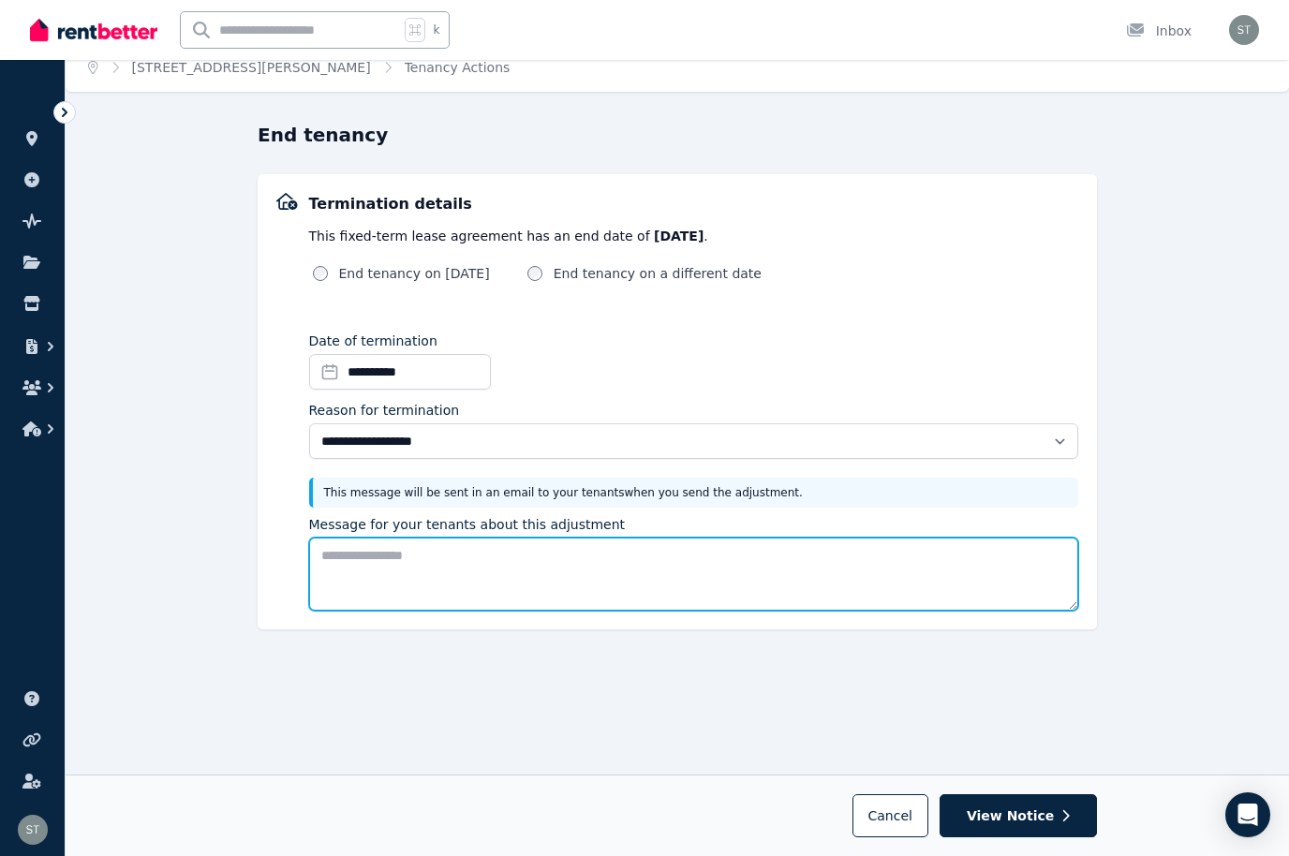
click at [676, 557] on textarea "Message for your tenants about this adjustment" at bounding box center [694, 574] width 770 height 73
type textarea "*"
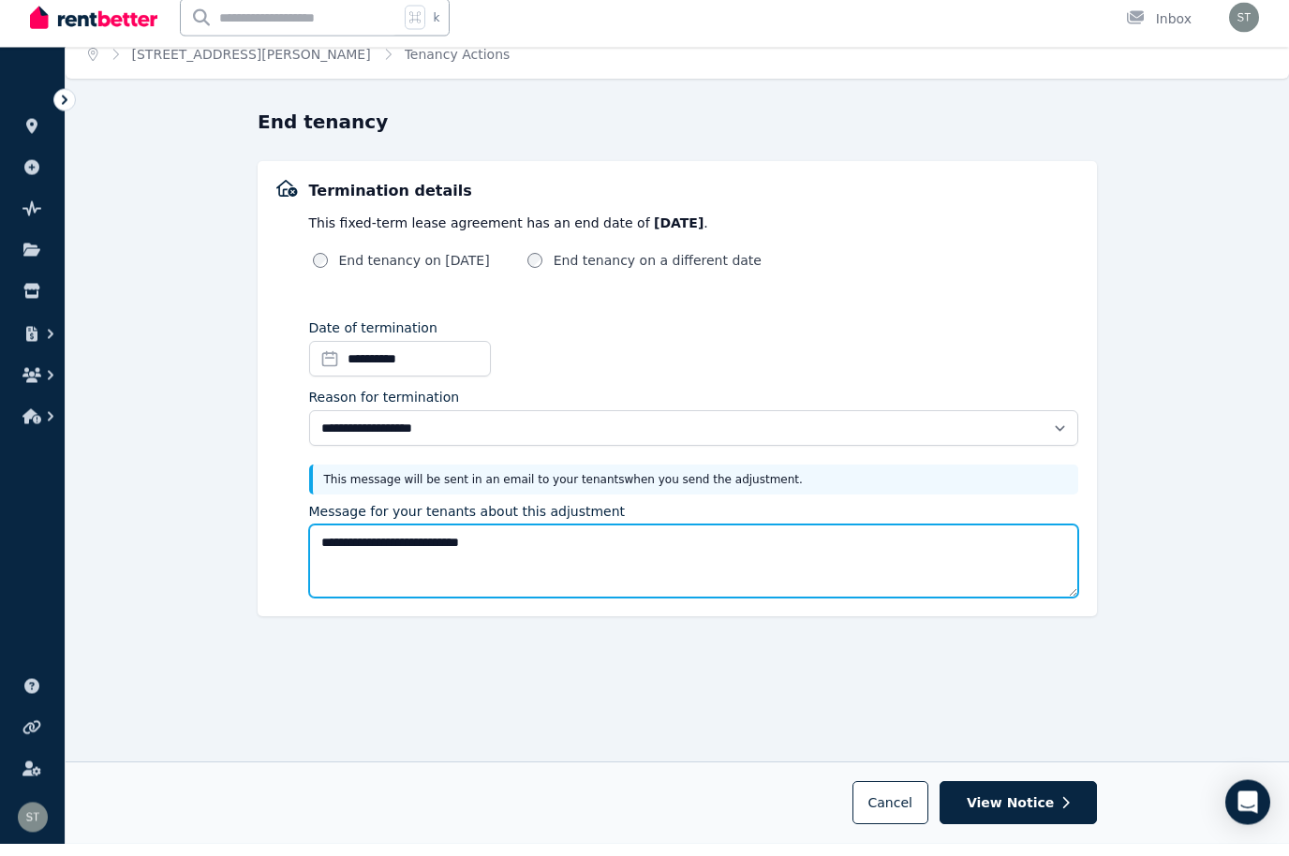
scroll to position [82, 0]
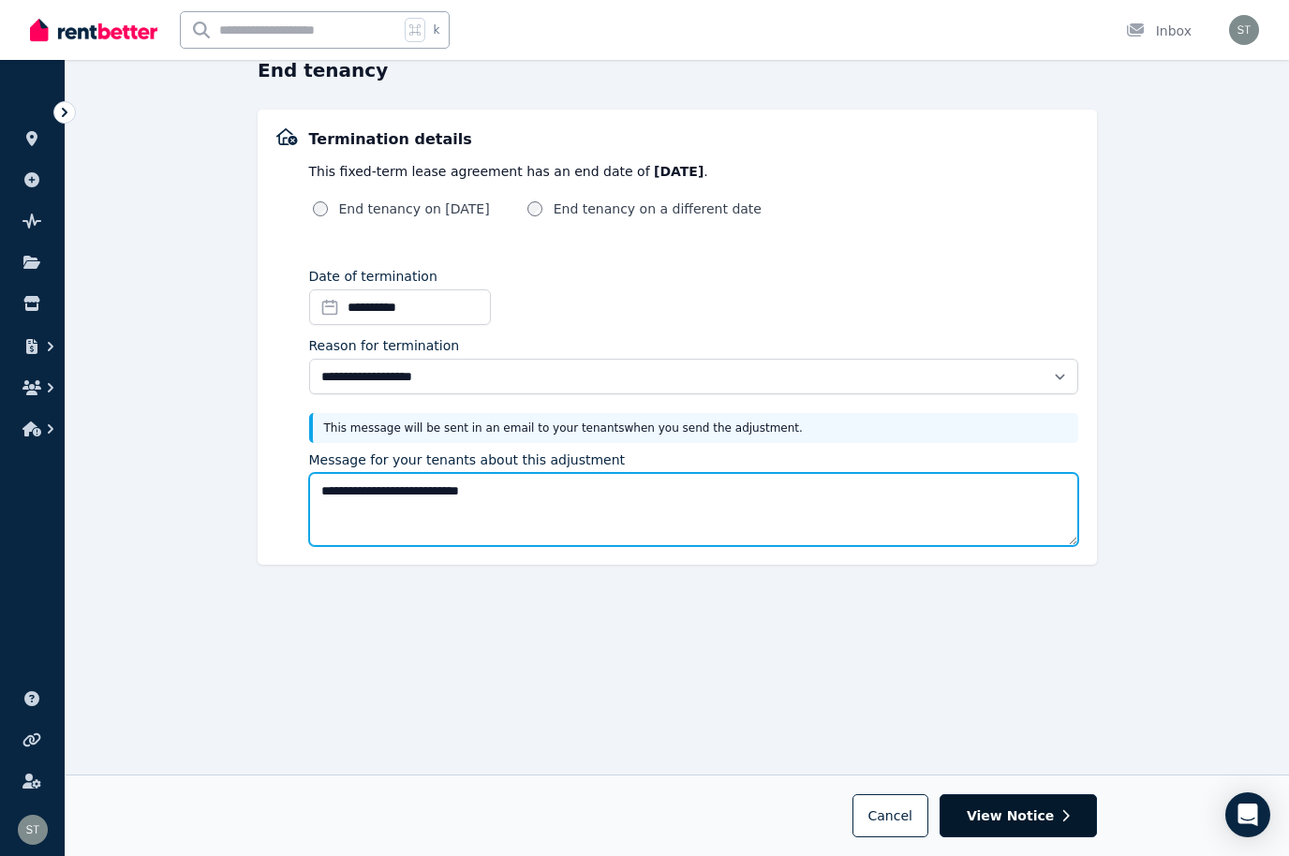
type textarea "**********"
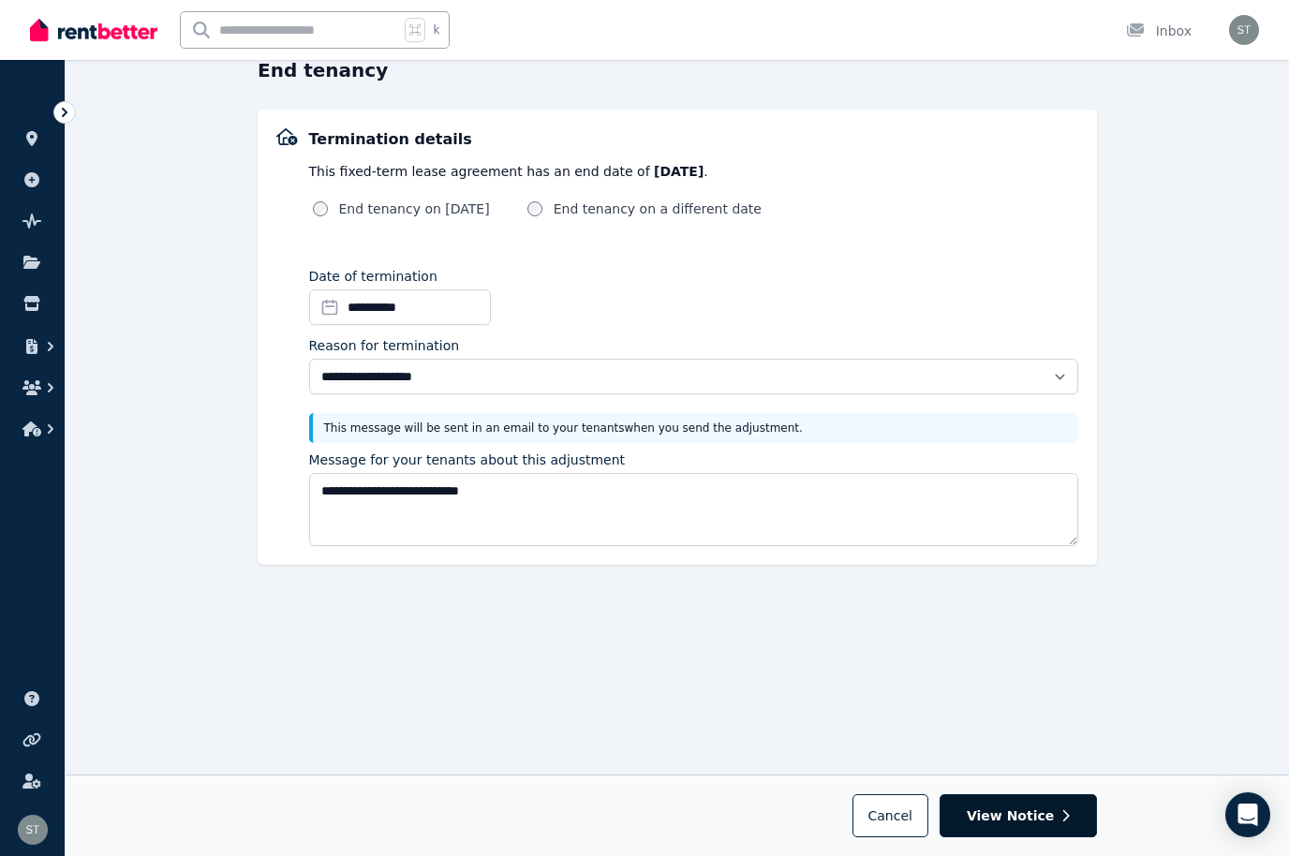
click at [1042, 814] on span "View Notice" at bounding box center [1010, 816] width 87 height 19
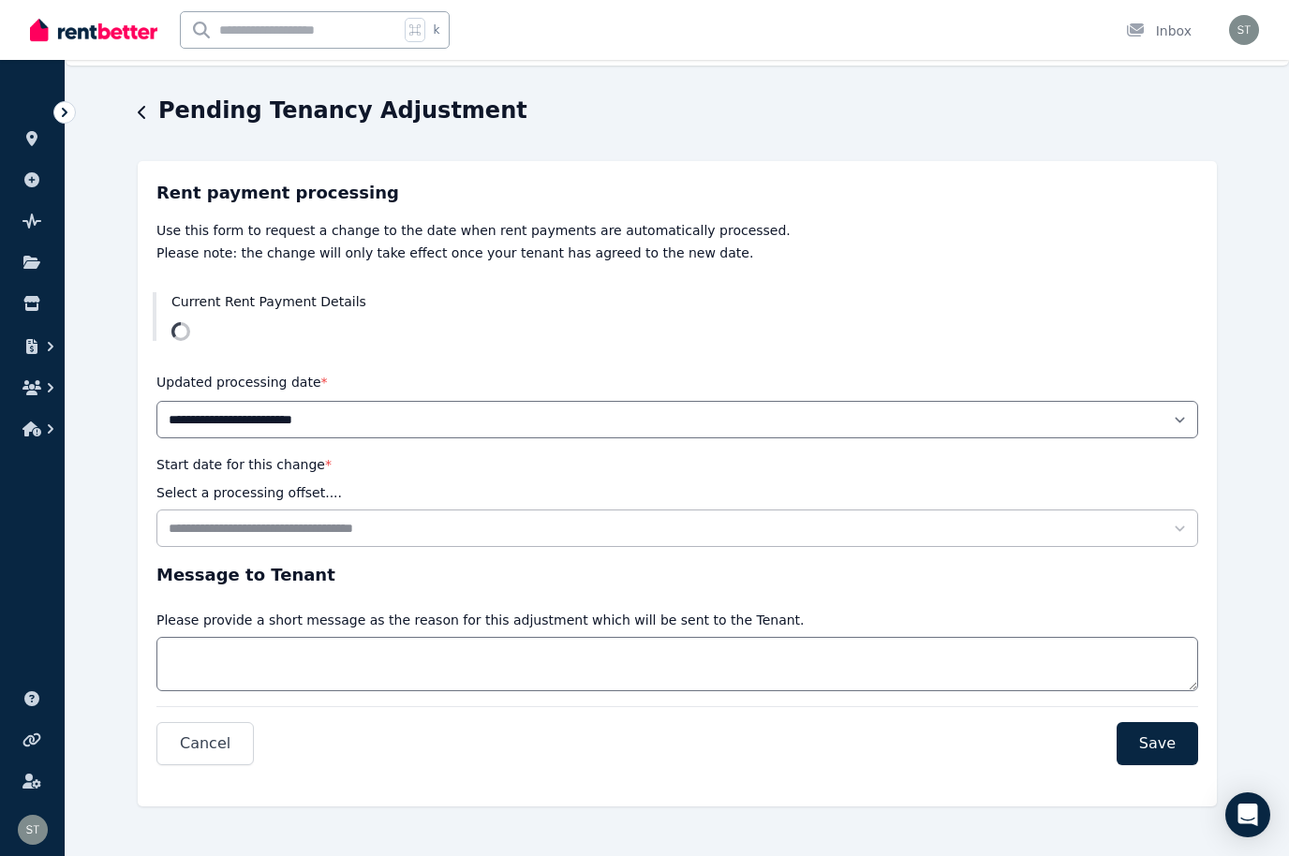
scroll to position [31, 0]
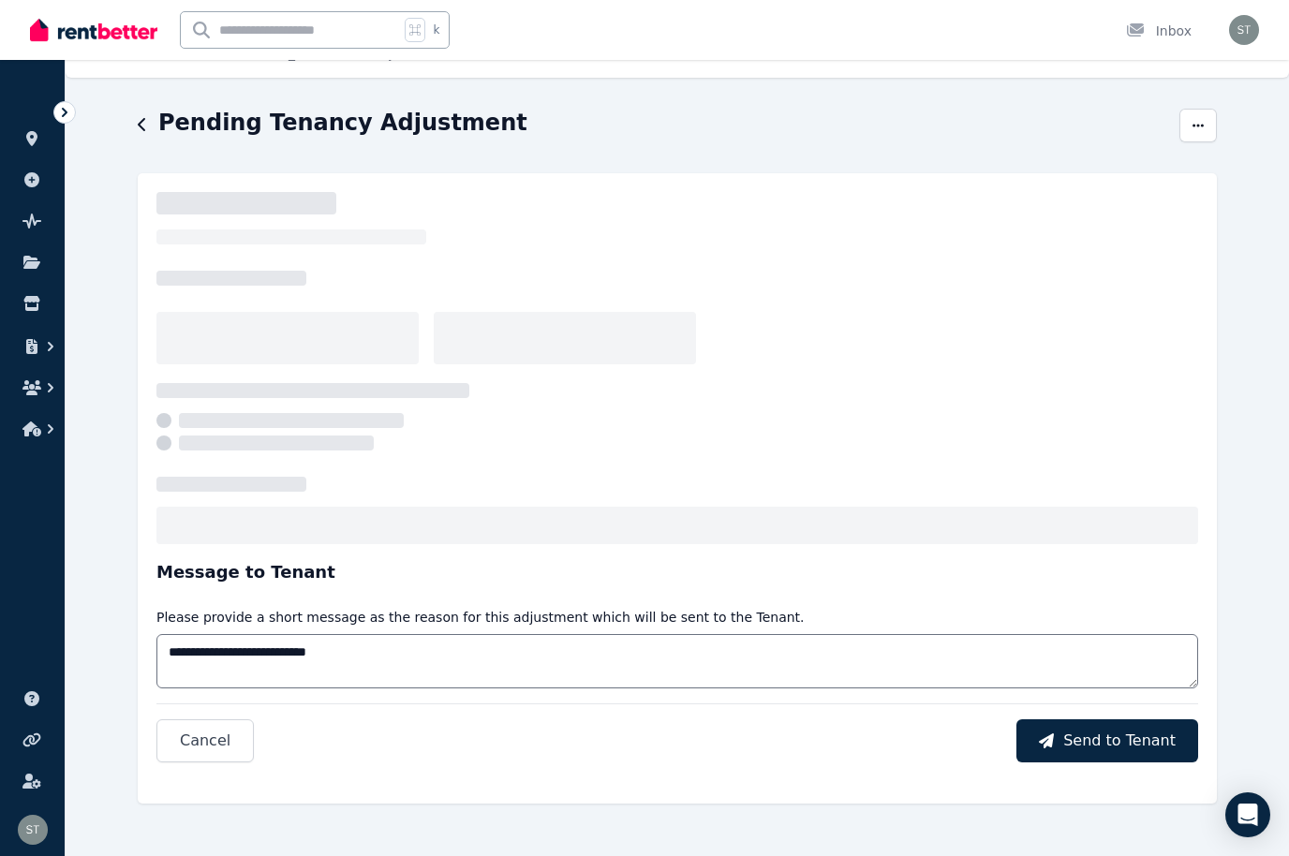
select select "**********"
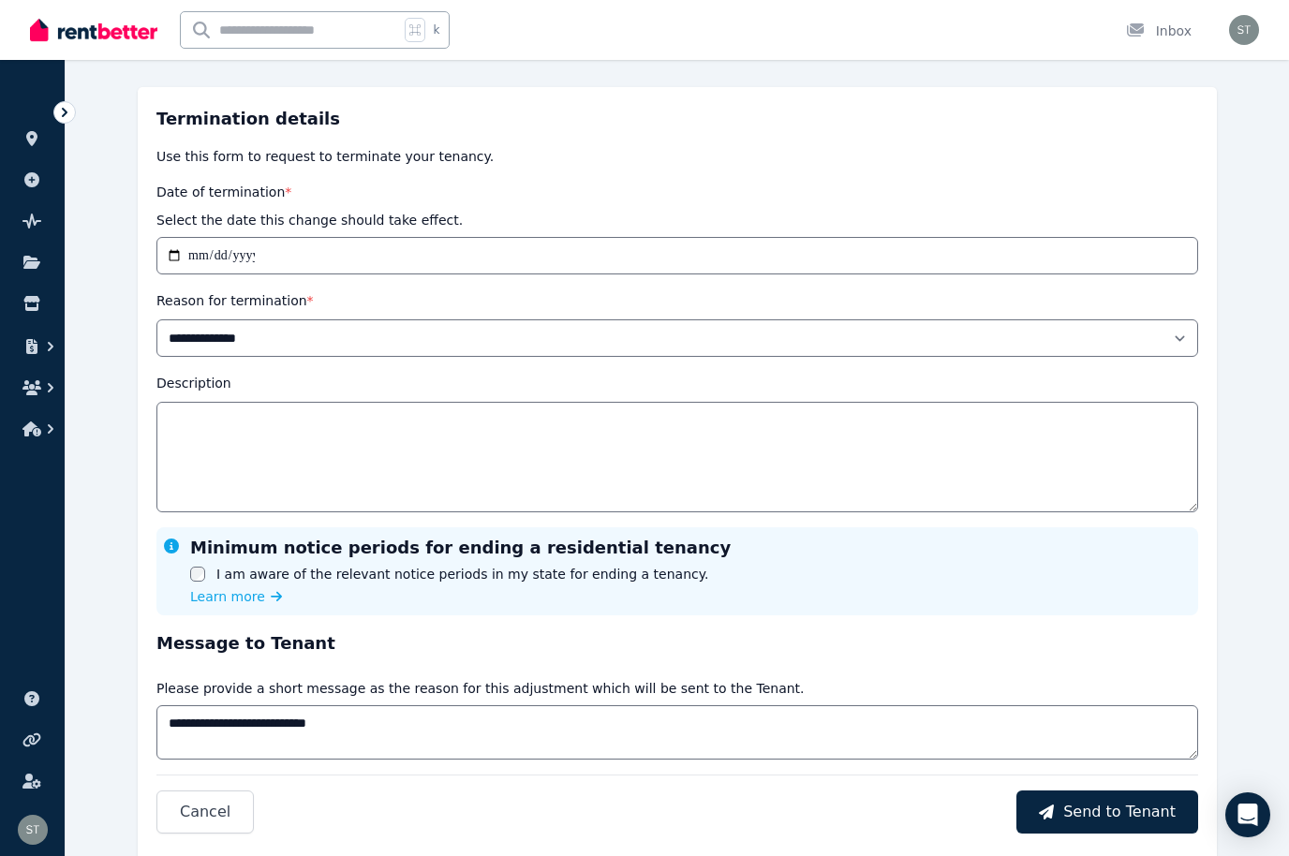
scroll to position [123, 0]
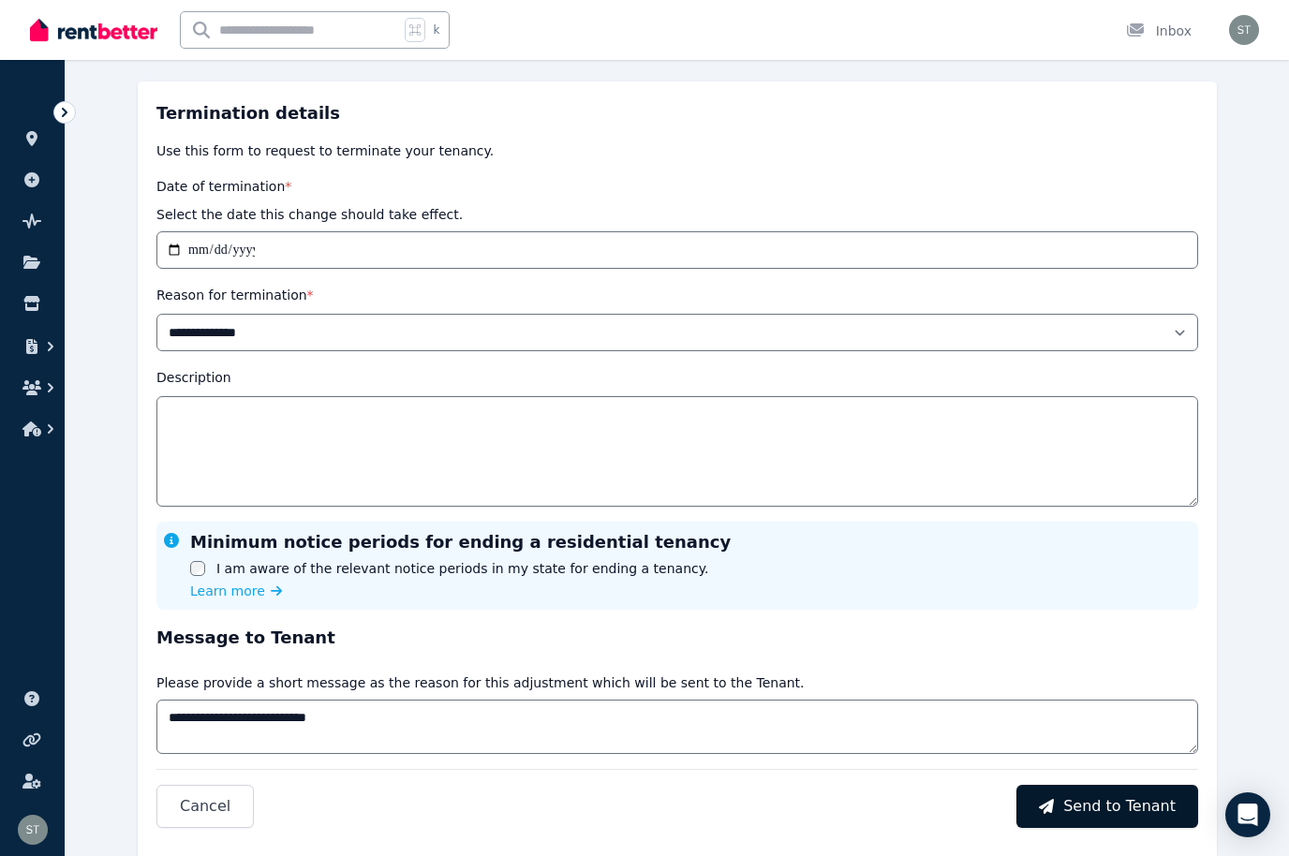
click at [1126, 805] on span "Send to Tenant" at bounding box center [1119, 806] width 112 height 22
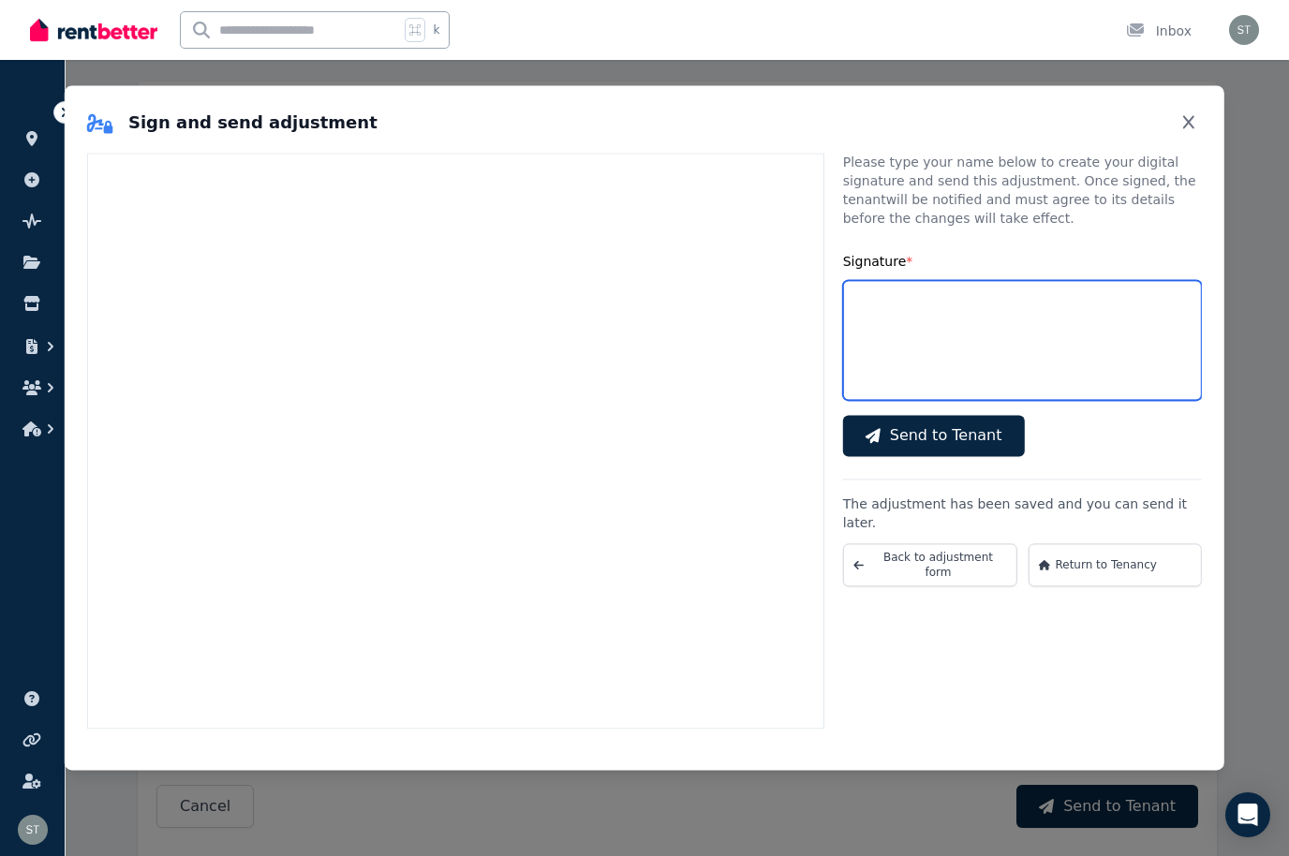
click at [921, 336] on input "Signature *" at bounding box center [1022, 340] width 359 height 120
type input "**********"
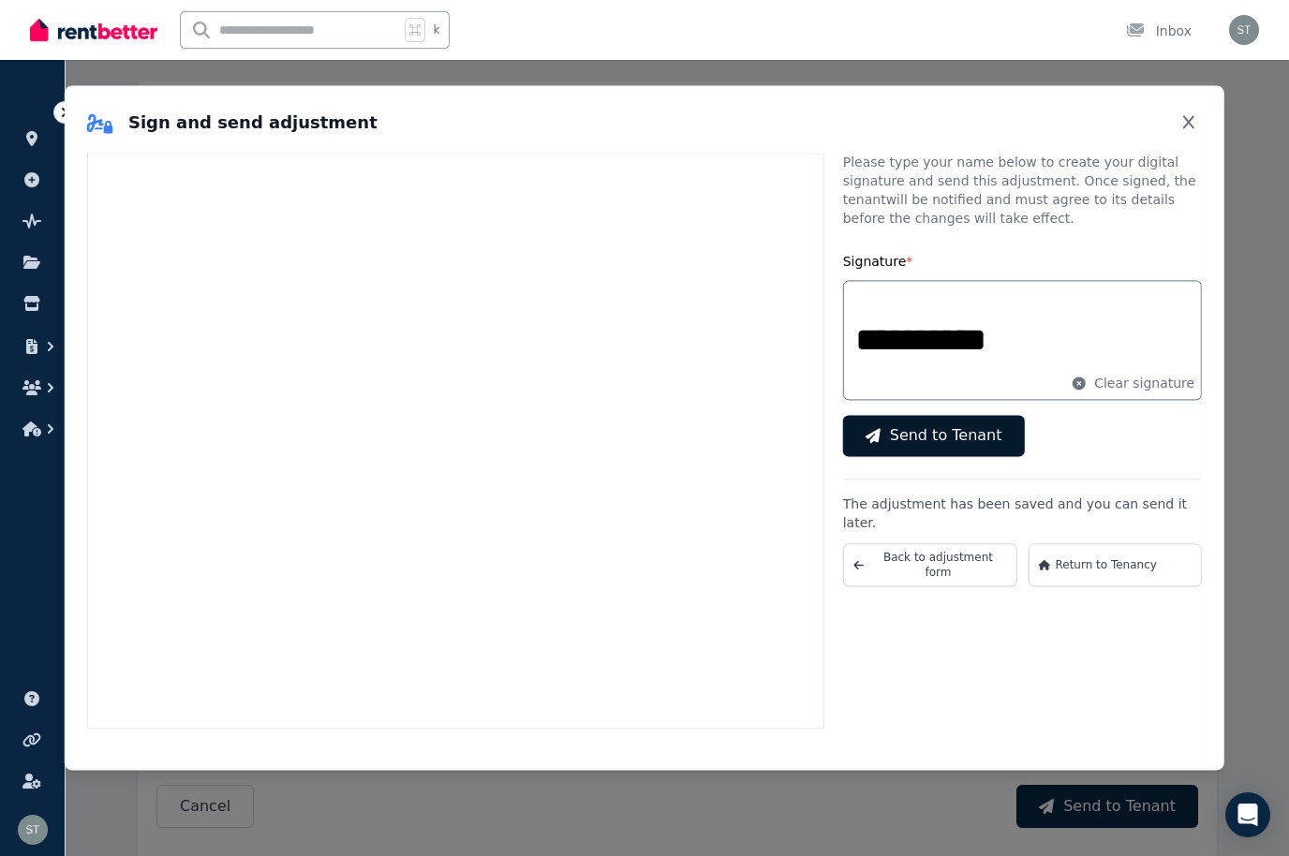
click at [935, 439] on span "Send to Tenant" at bounding box center [946, 435] width 112 height 22
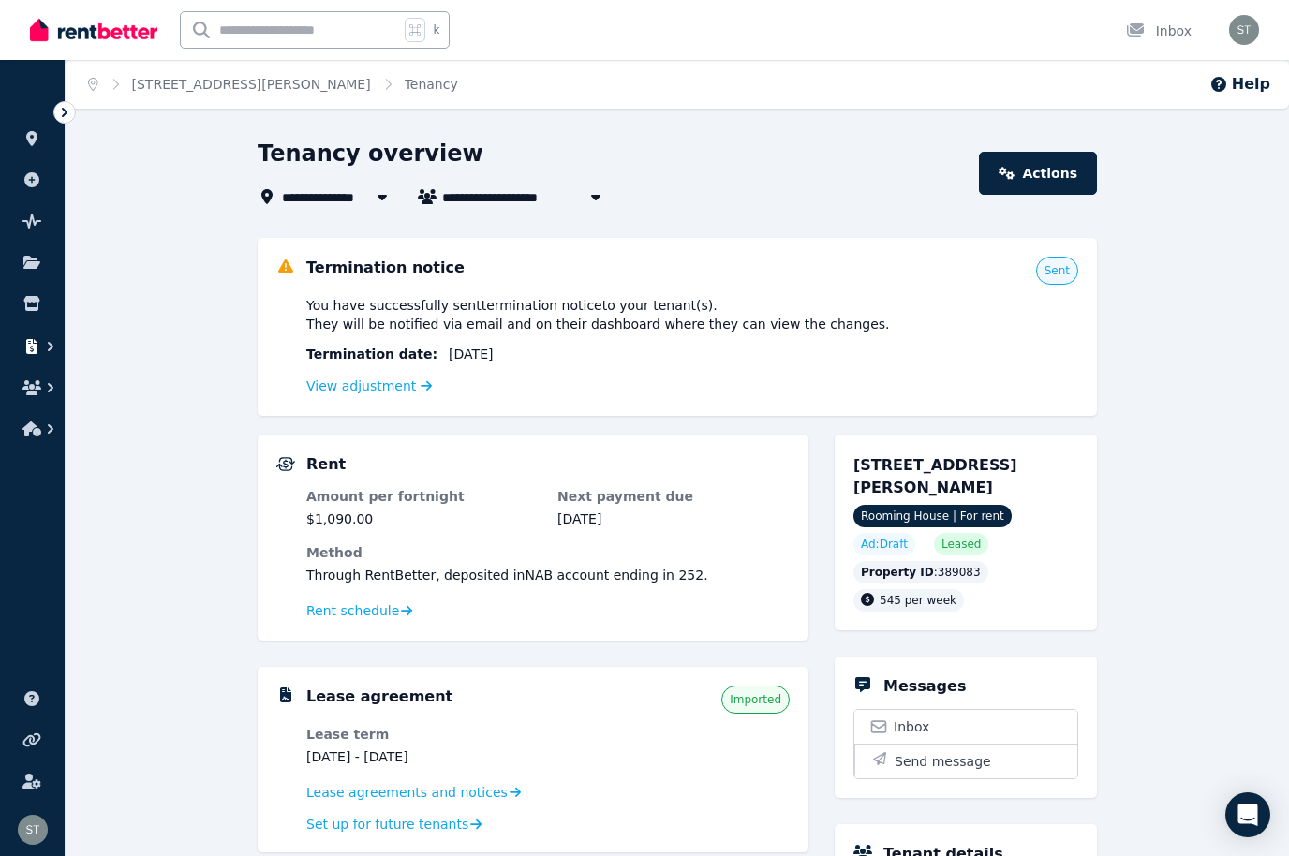
click at [34, 348] on icon "button" at bounding box center [31, 346] width 11 height 15
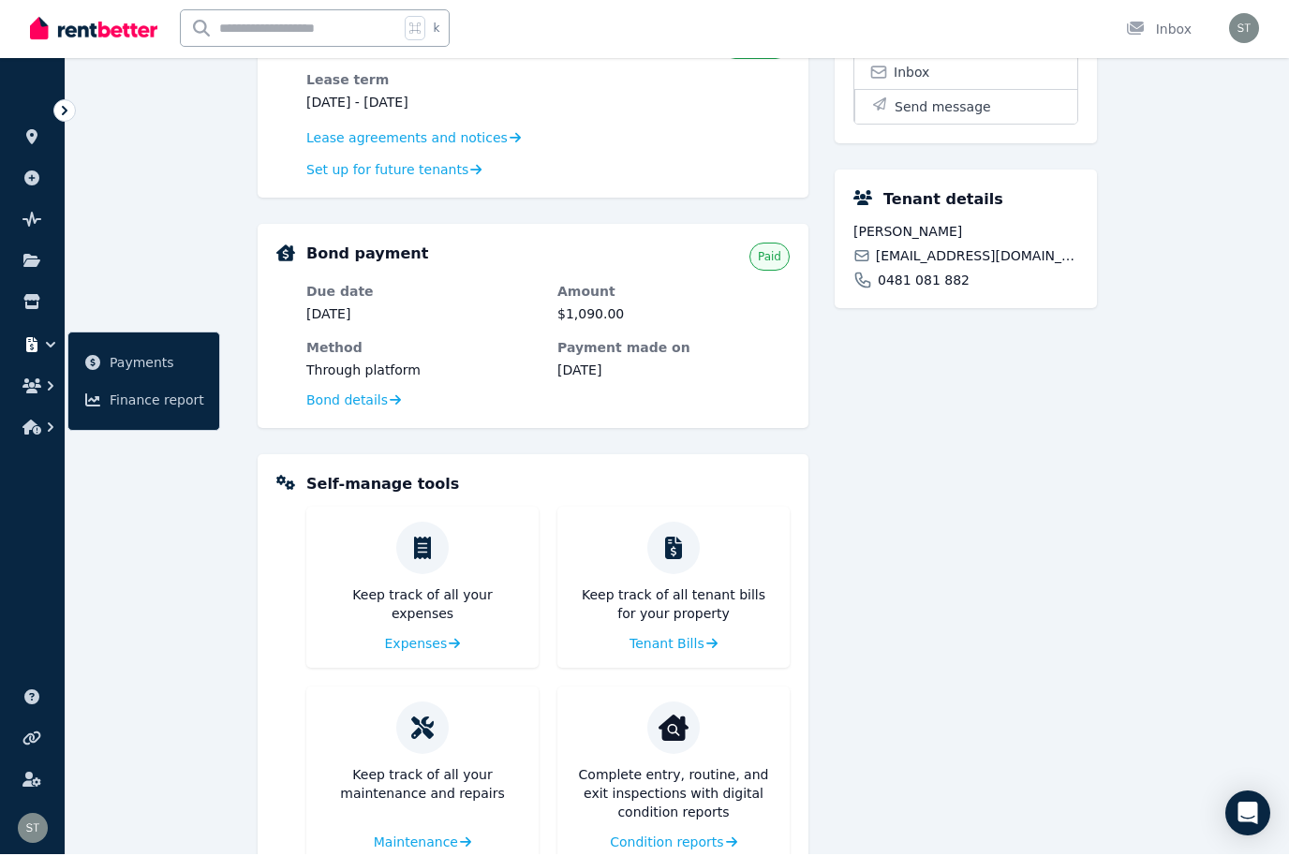
scroll to position [655, 0]
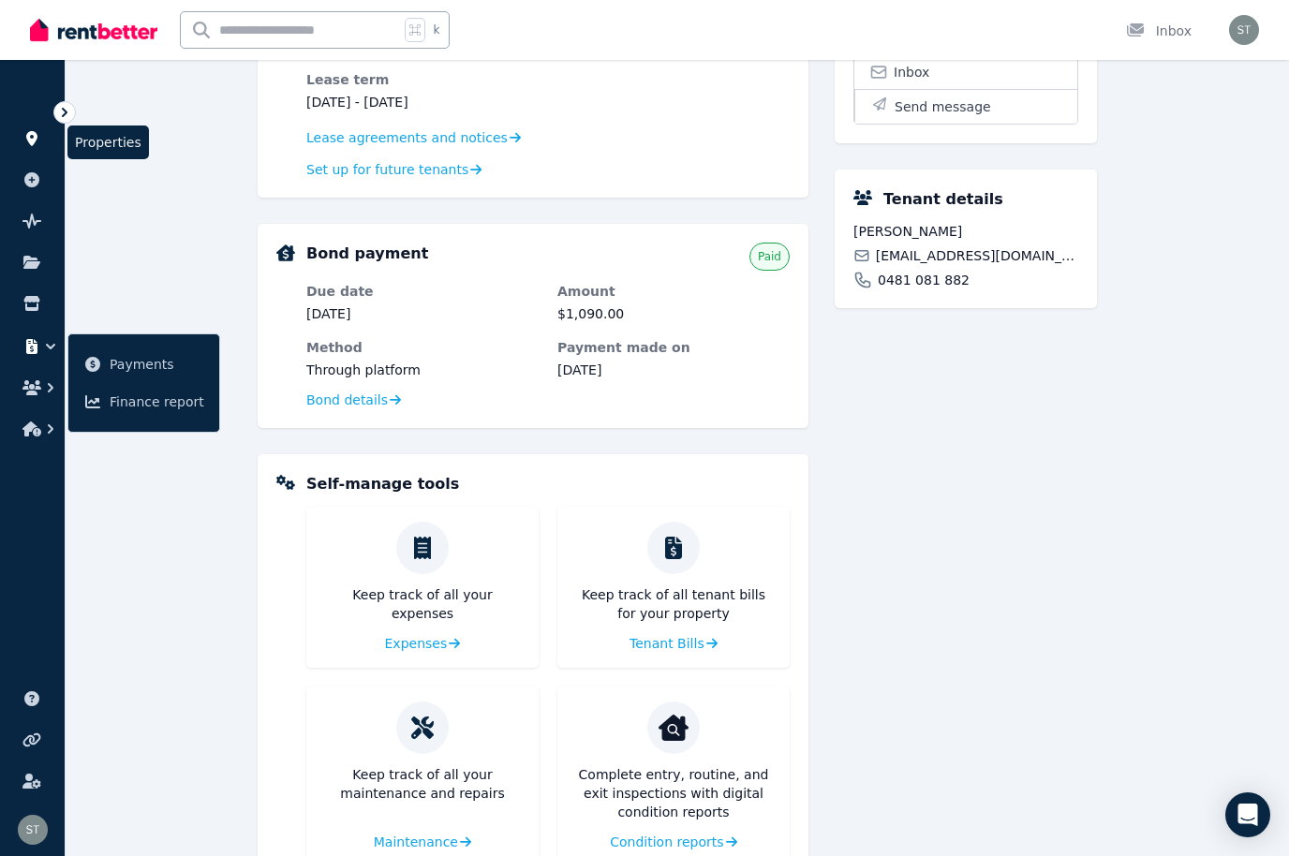
click at [27, 142] on icon at bounding box center [31, 138] width 19 height 15
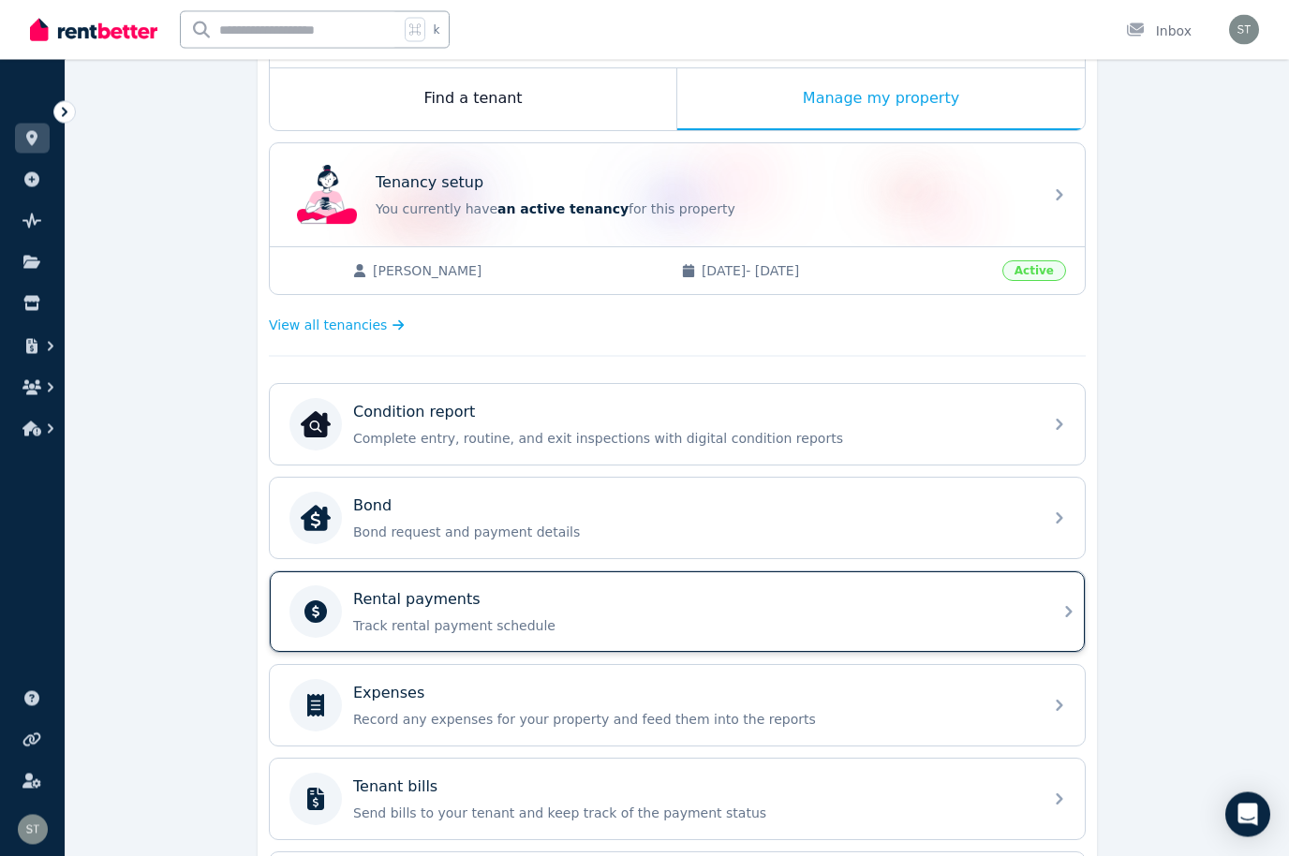
scroll to position [299, 0]
click at [1017, 607] on div "Rental payments" at bounding box center [692, 599] width 678 height 22
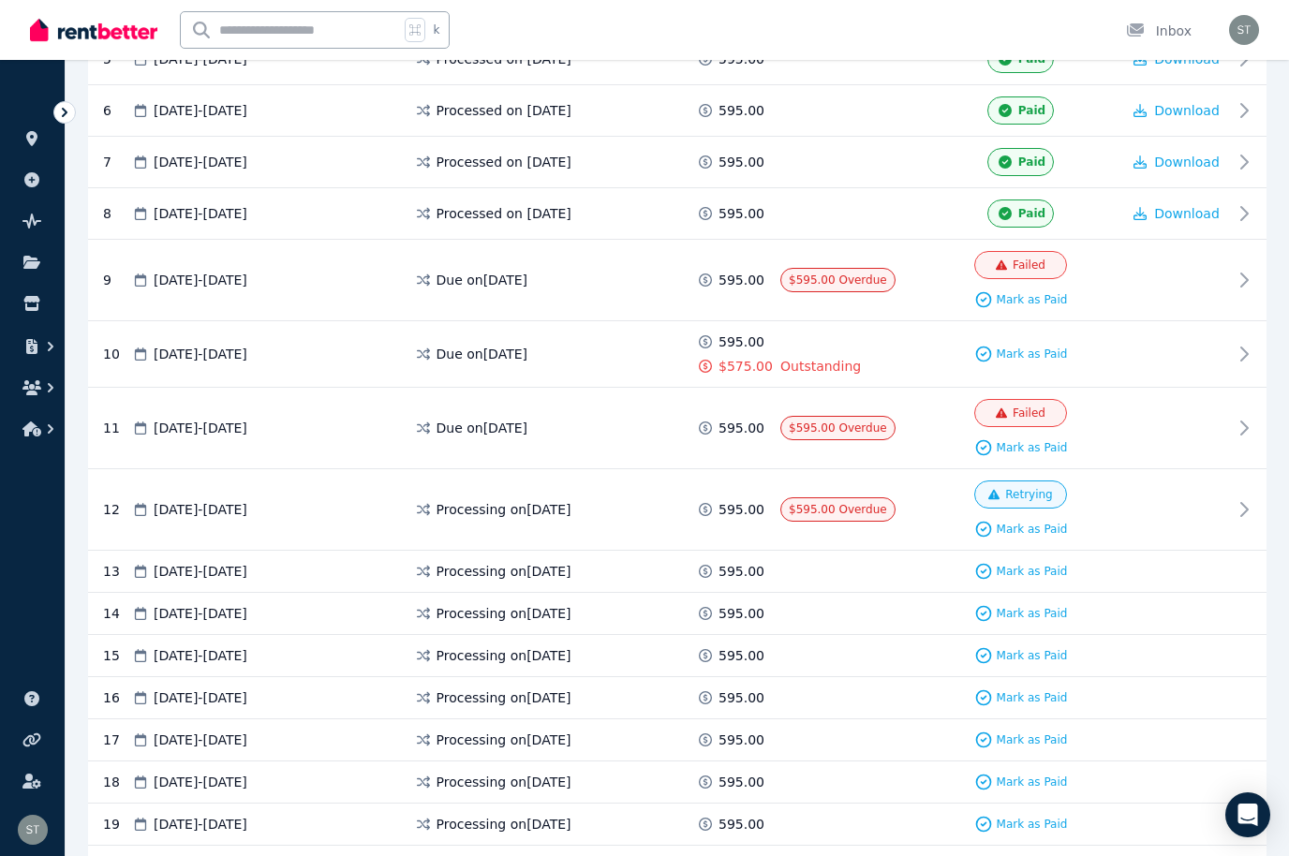
scroll to position [699, 0]
